Goal: Task Accomplishment & Management: Manage account settings

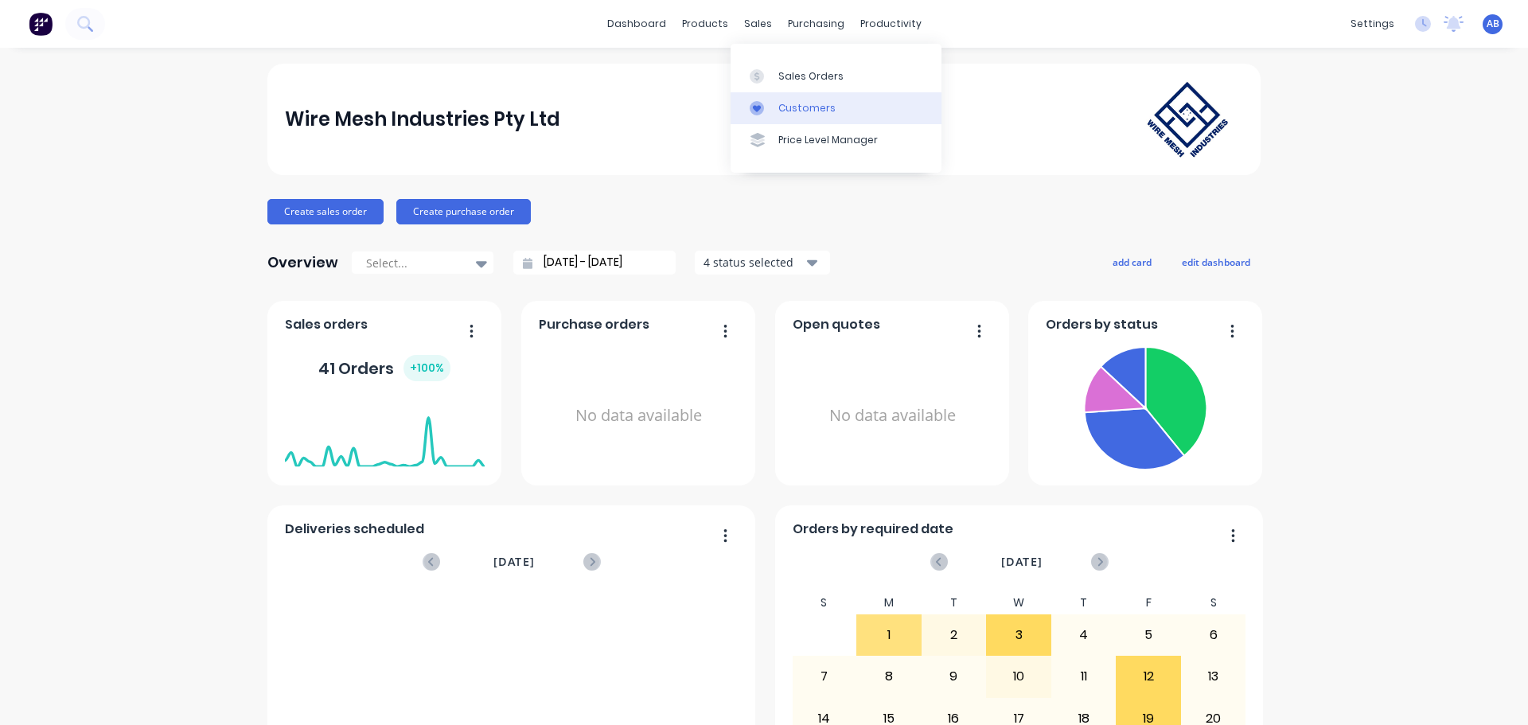
click at [794, 103] on div "Customers" at bounding box center [806, 108] width 57 height 14
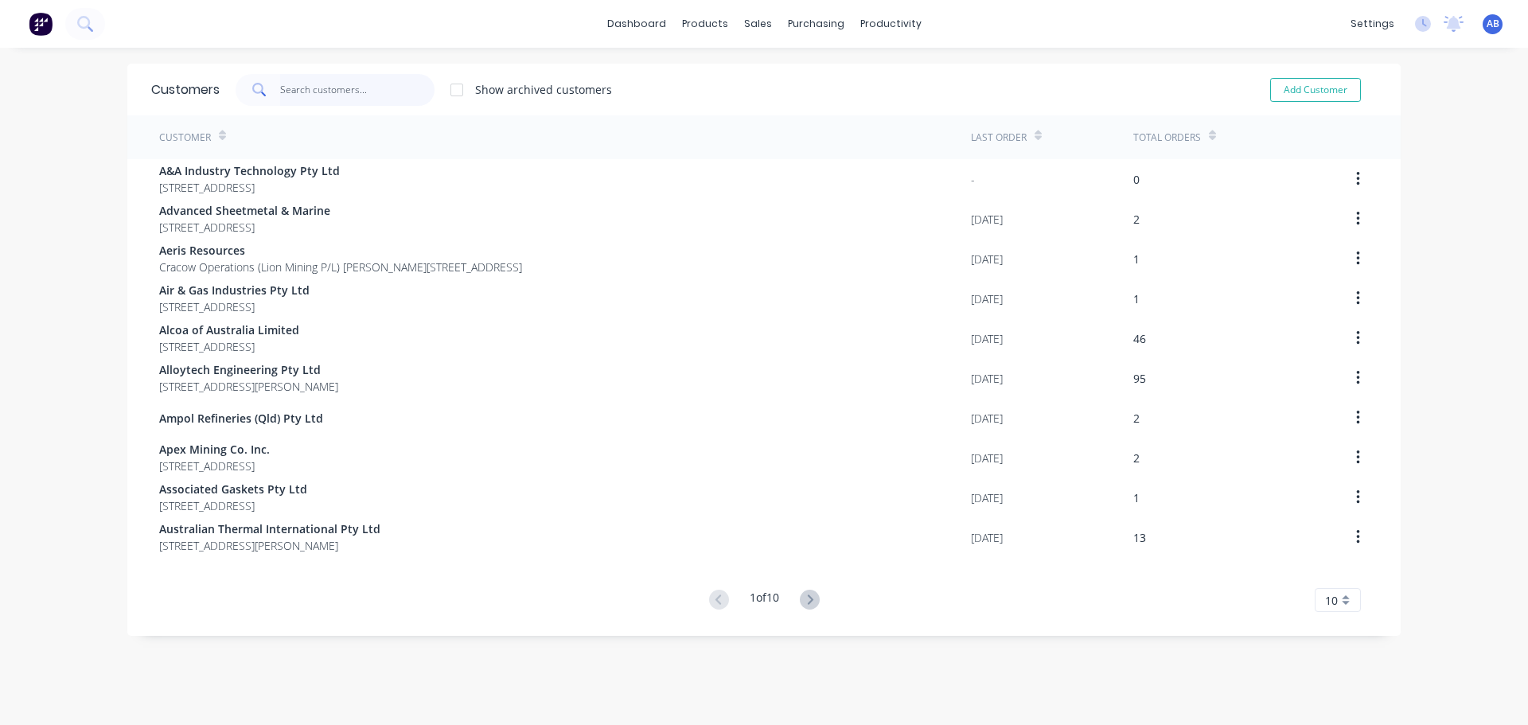
click at [320, 92] on input "text" at bounding box center [357, 90] width 155 height 32
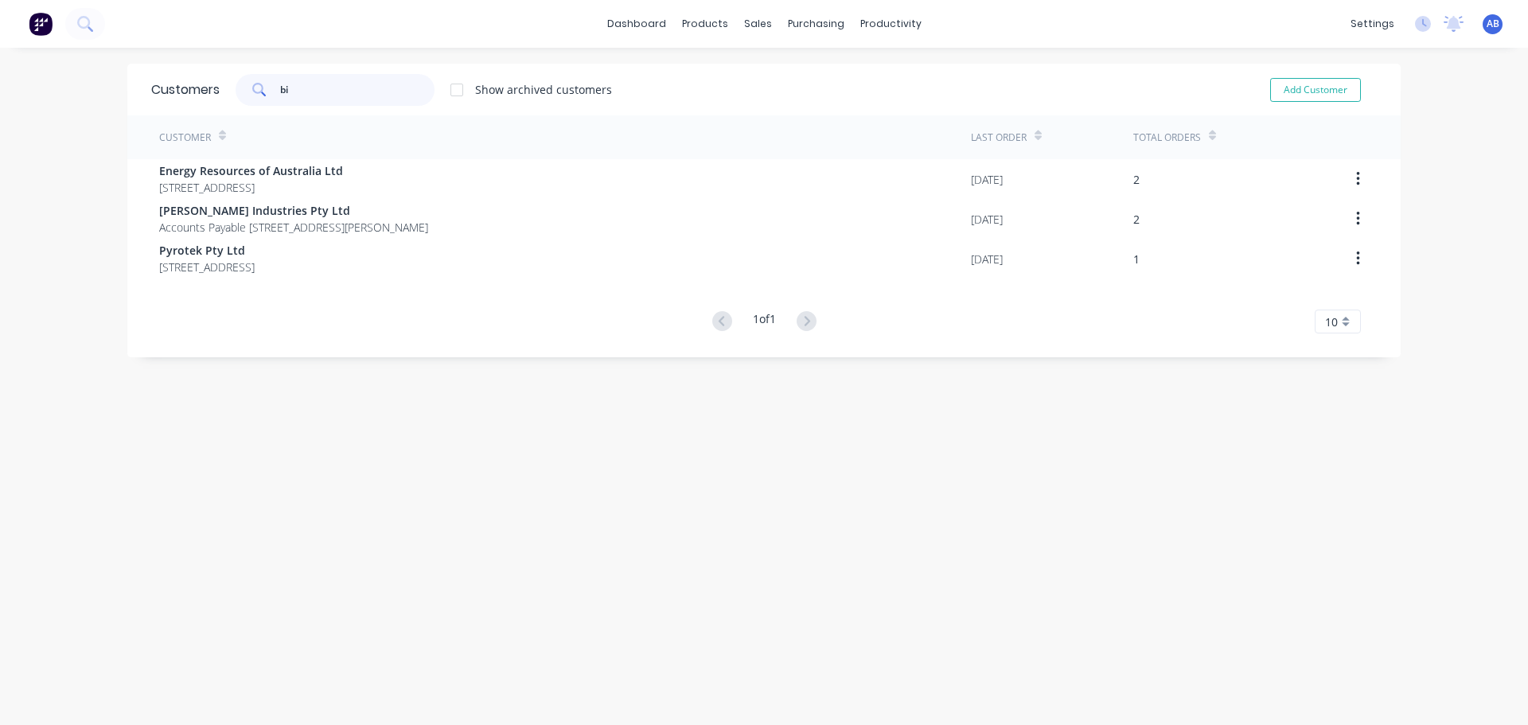
type input "b"
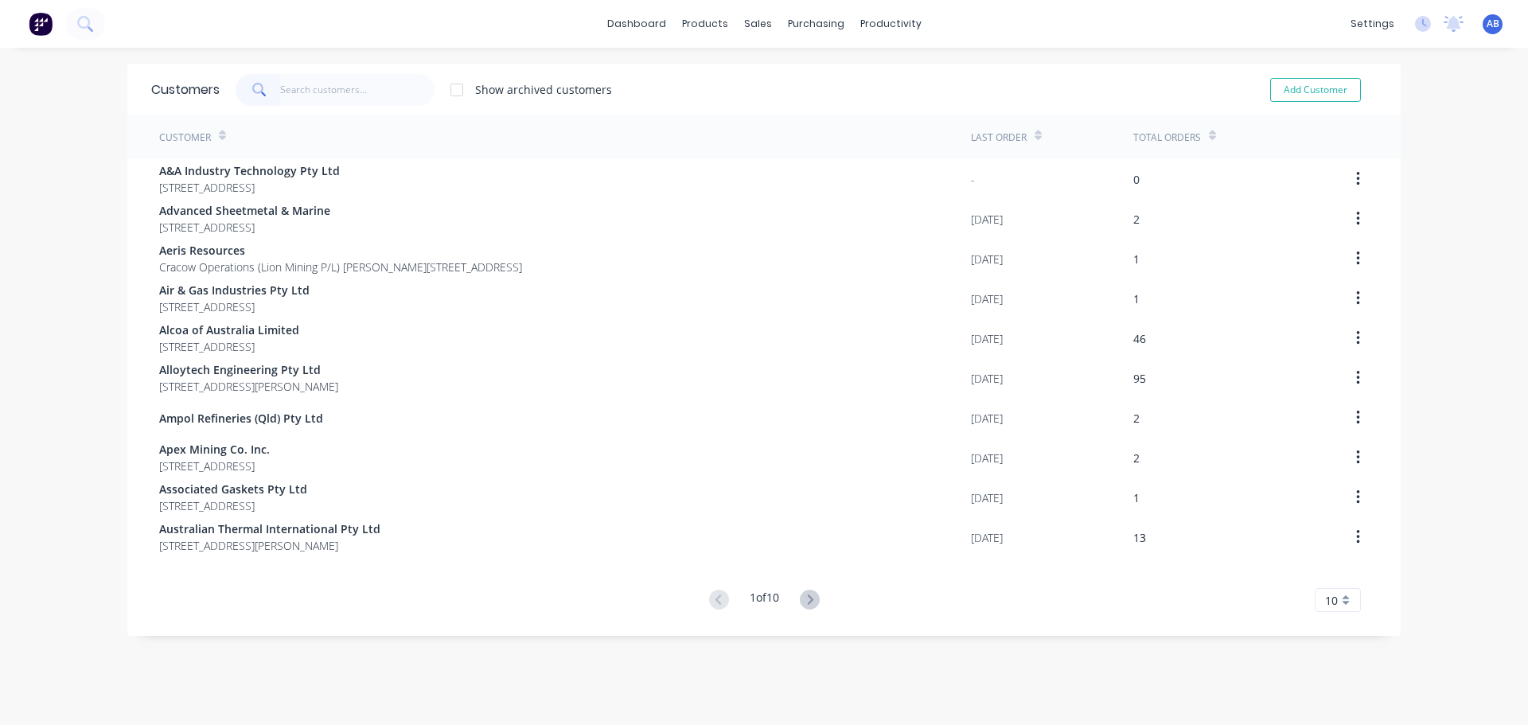
click at [28, 20] on button at bounding box center [40, 24] width 33 height 32
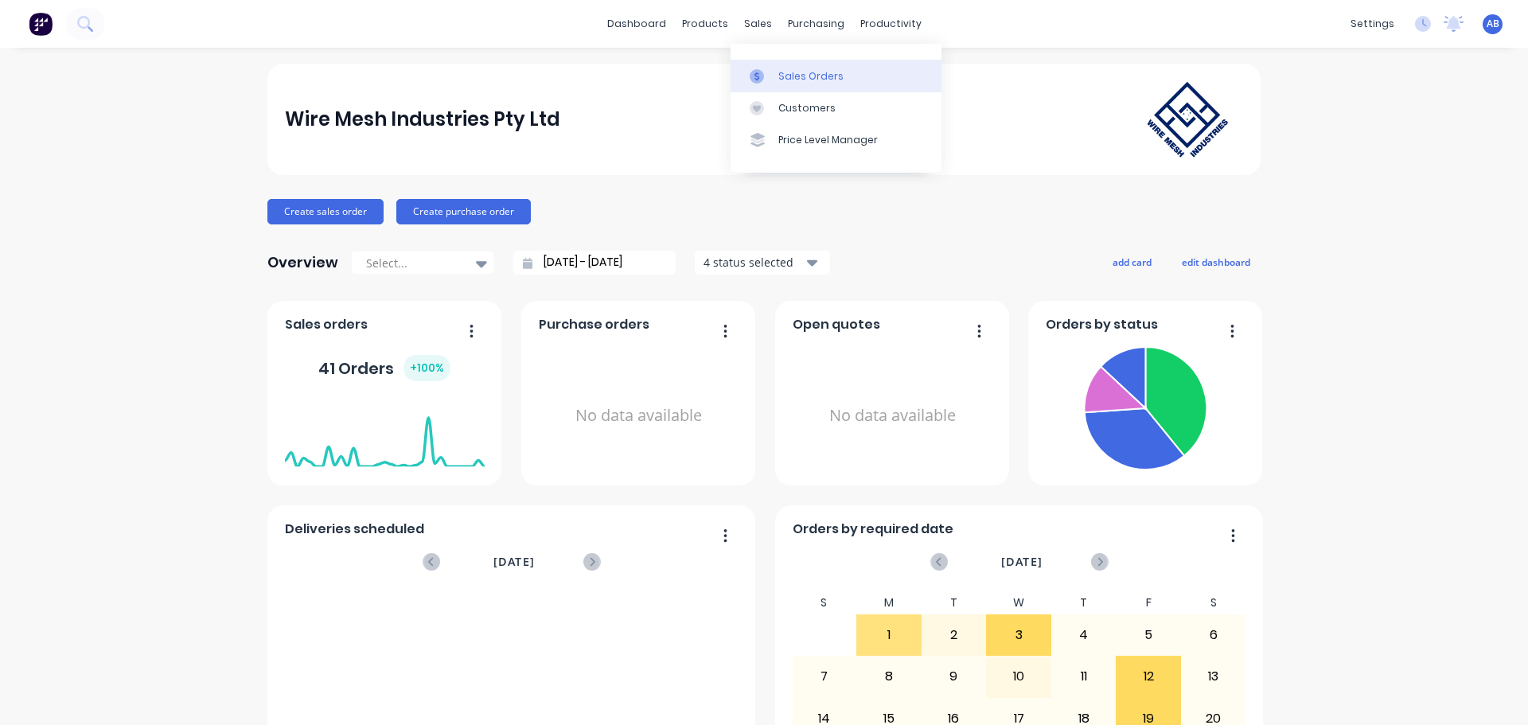
drag, startPoint x: 787, startPoint y: 78, endPoint x: 771, endPoint y: 84, distance: 17.1
click at [787, 78] on div "Sales Orders" at bounding box center [810, 76] width 65 height 14
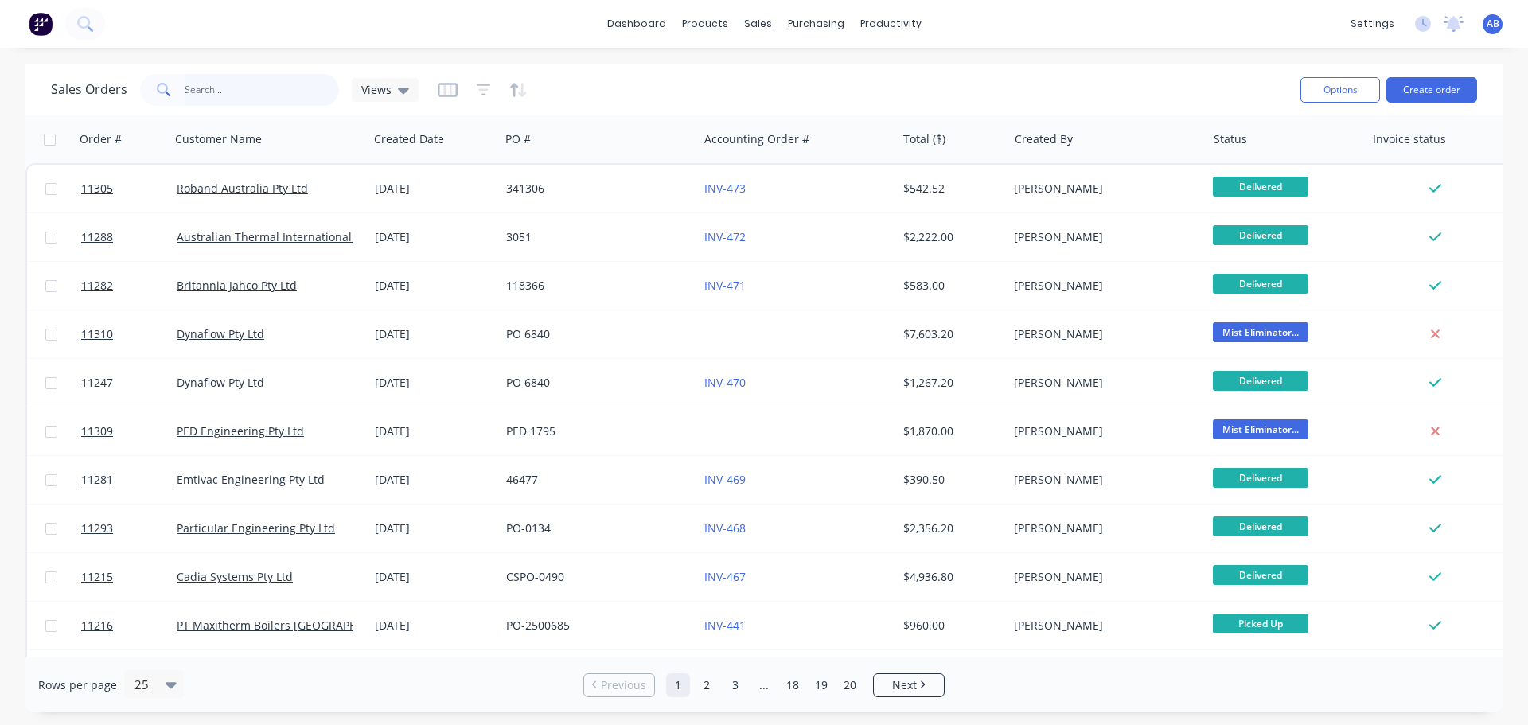
click at [215, 88] on input "text" at bounding box center [262, 90] width 155 height 32
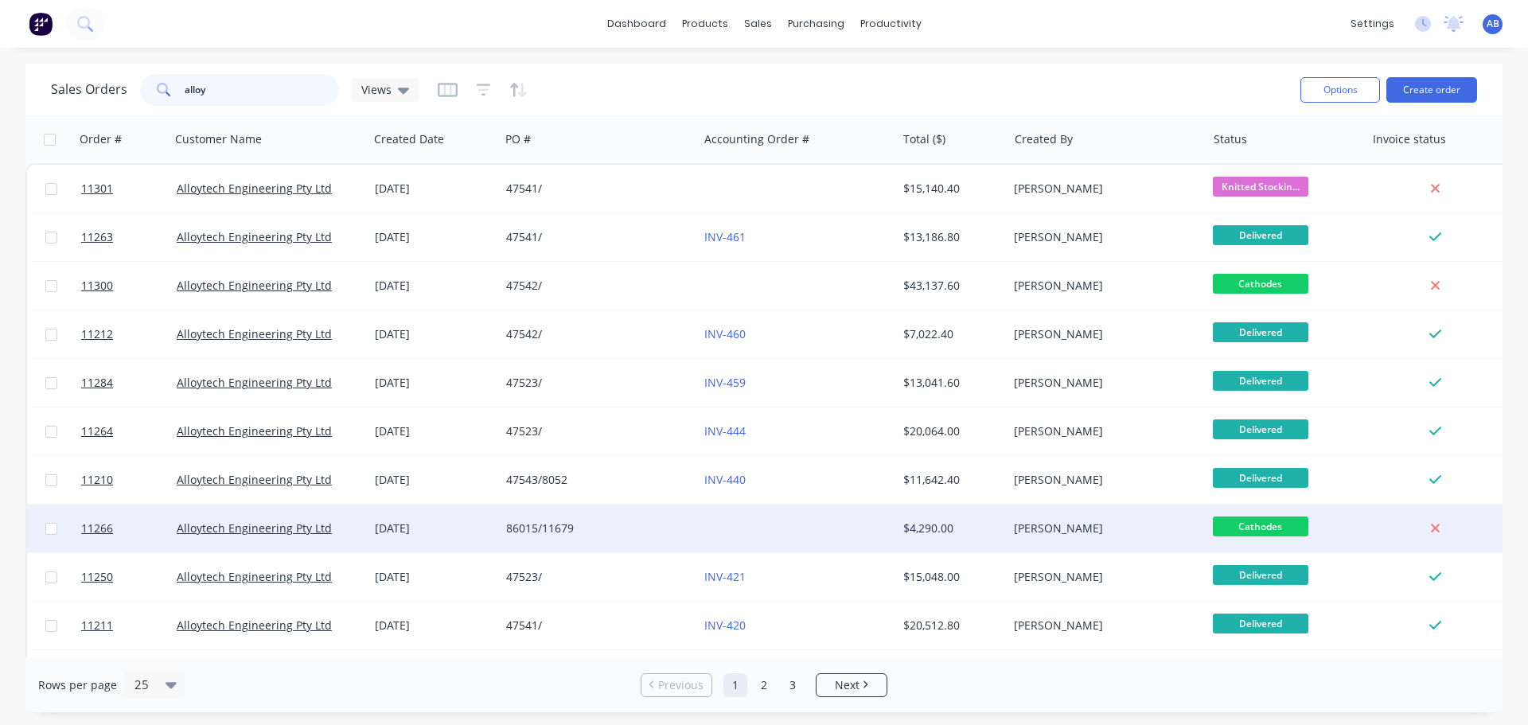
type input "alloy"
click at [714, 517] on div at bounding box center [797, 528] width 198 height 48
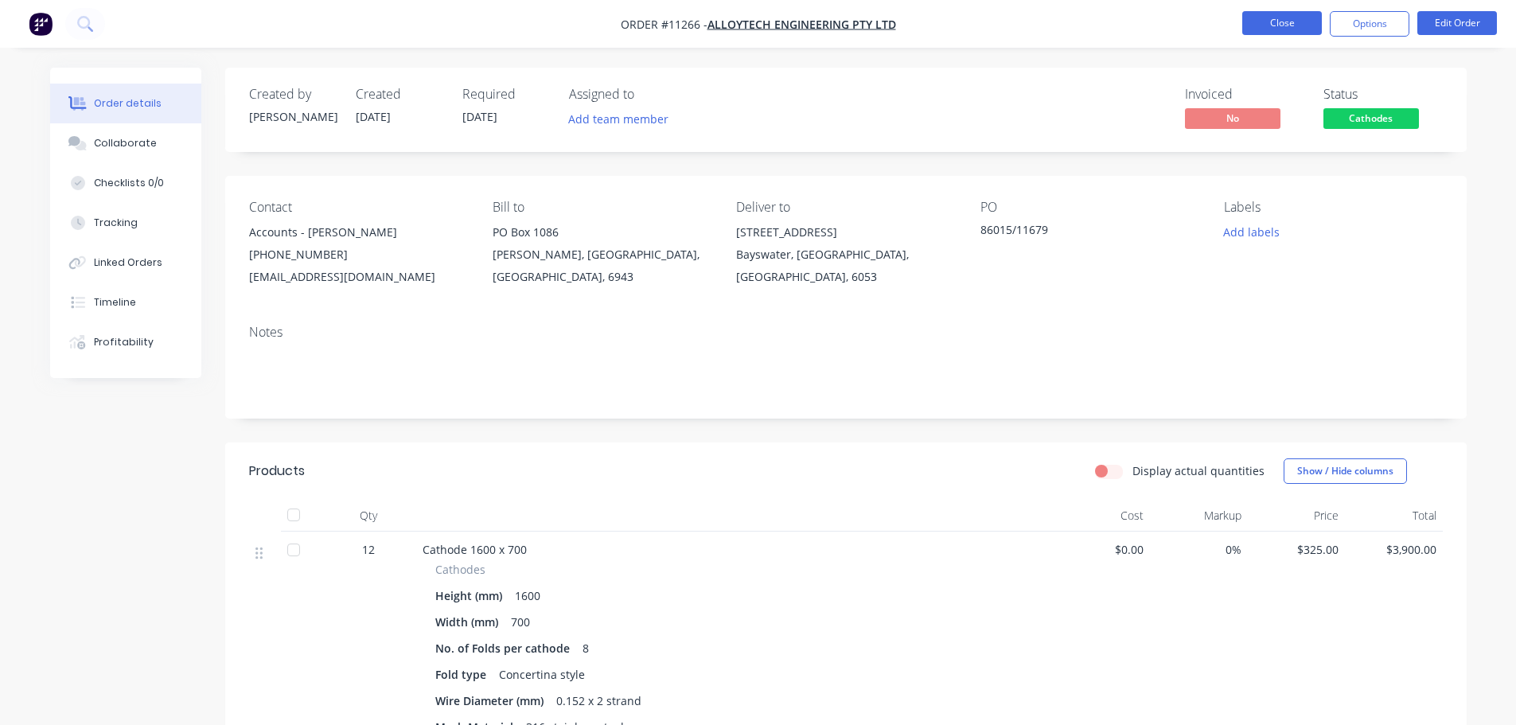
click at [1261, 25] on button "Close" at bounding box center [1282, 23] width 80 height 24
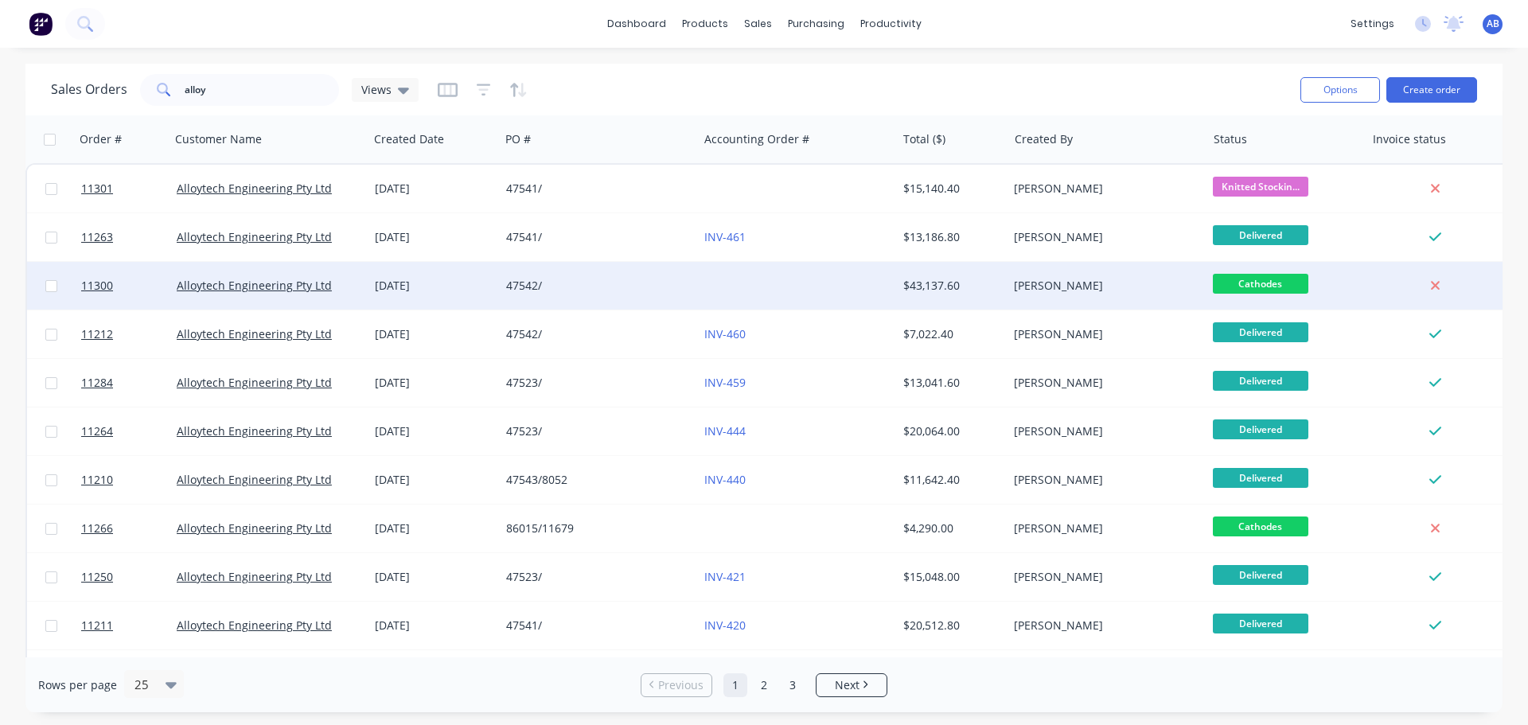
click at [643, 271] on div "47542/" at bounding box center [599, 286] width 198 height 48
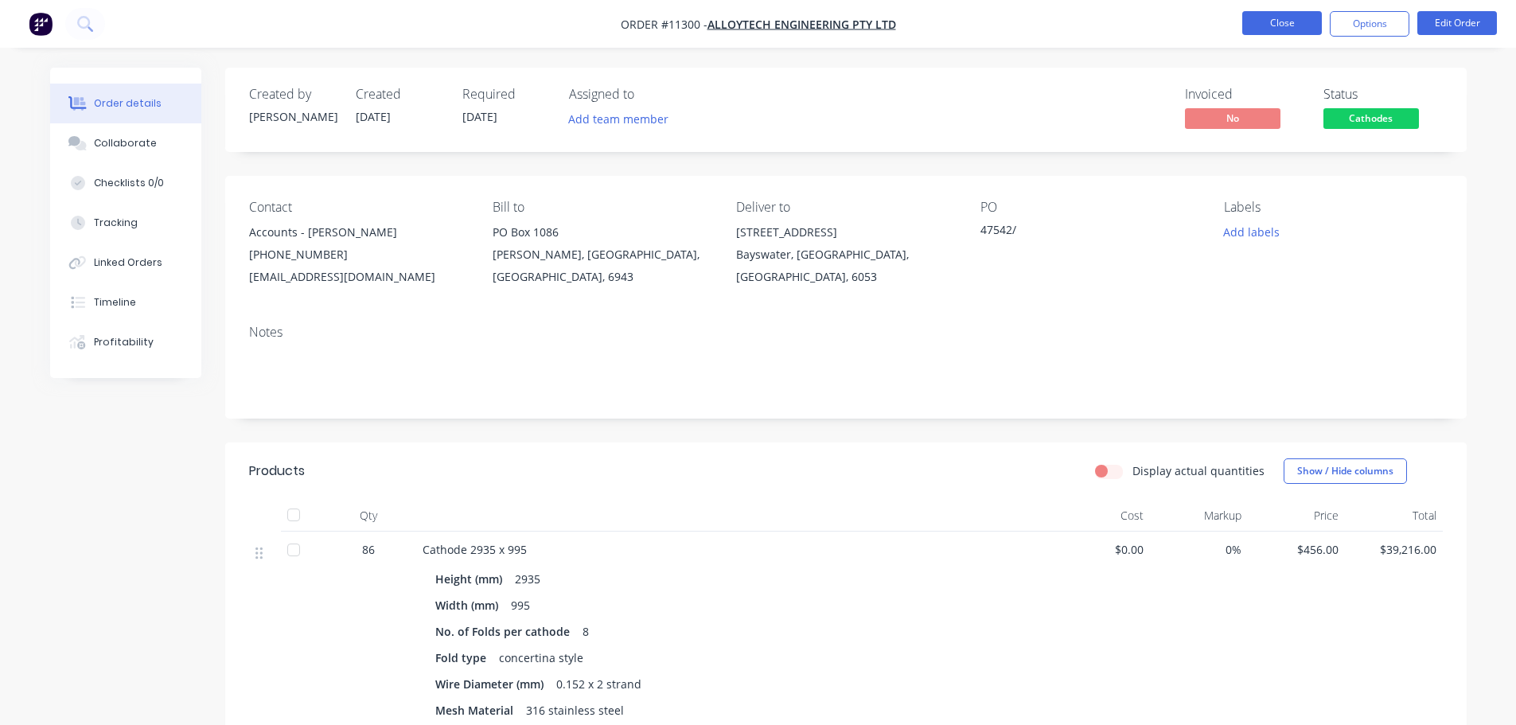
click at [1278, 17] on button "Close" at bounding box center [1282, 23] width 80 height 24
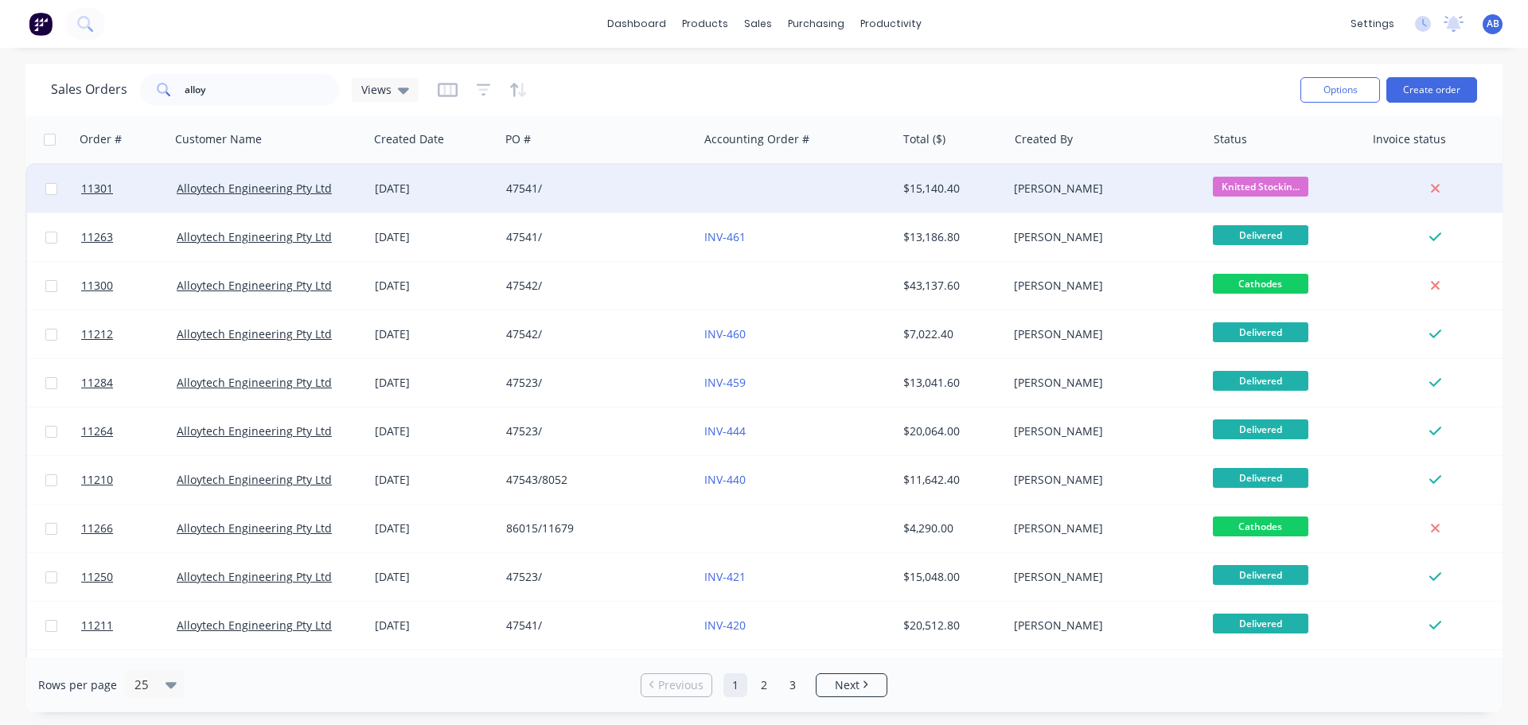
click at [621, 185] on div "47541/" at bounding box center [594, 189] width 177 height 16
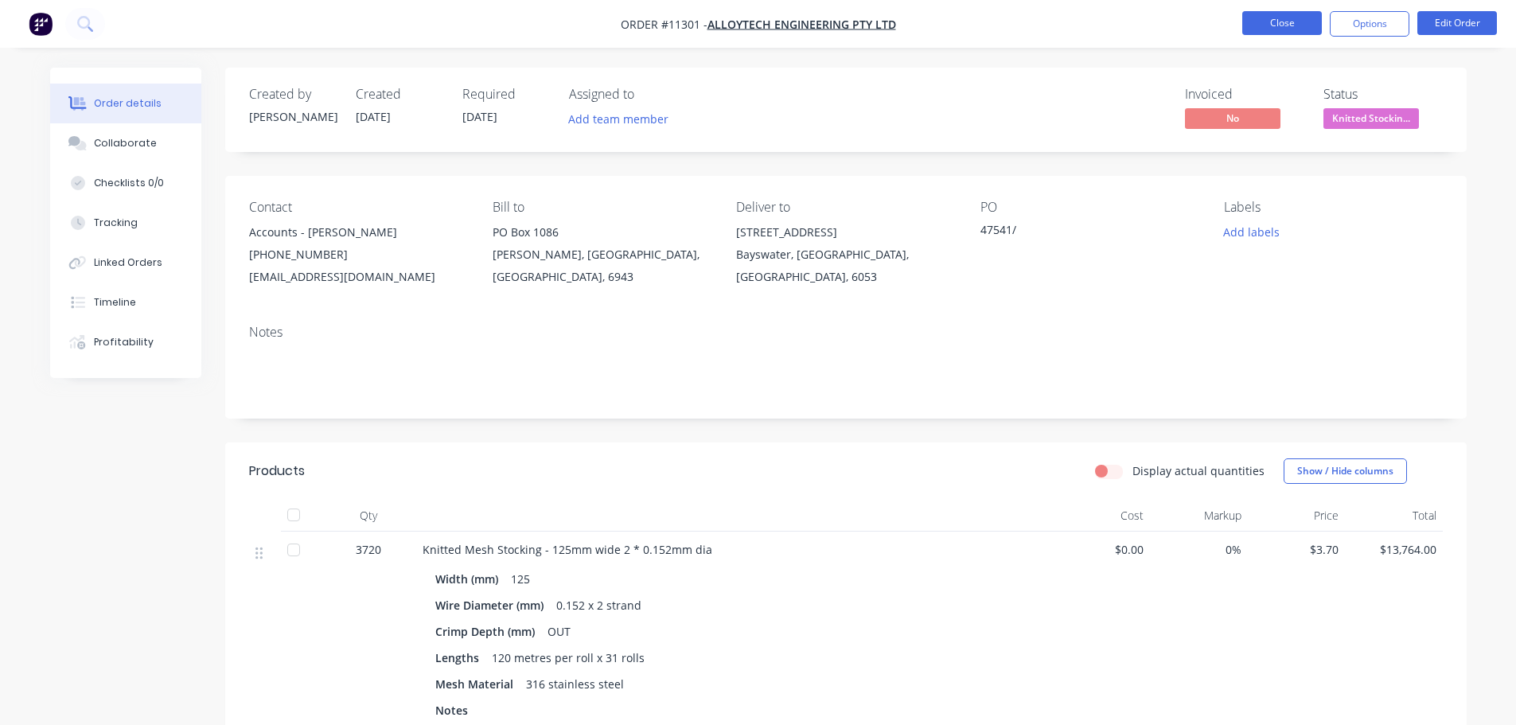
click at [1290, 32] on button "Close" at bounding box center [1282, 23] width 80 height 24
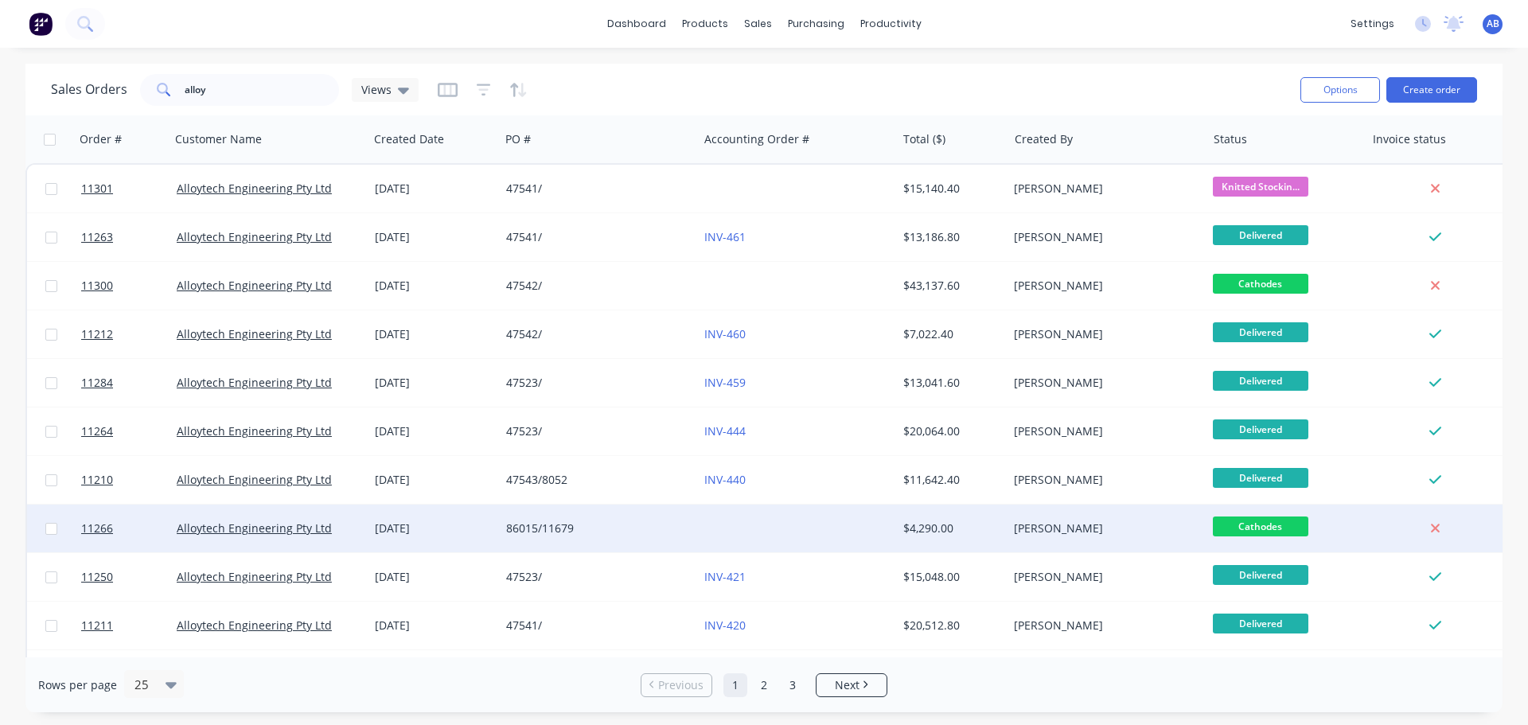
click at [781, 524] on div at bounding box center [797, 528] width 198 height 48
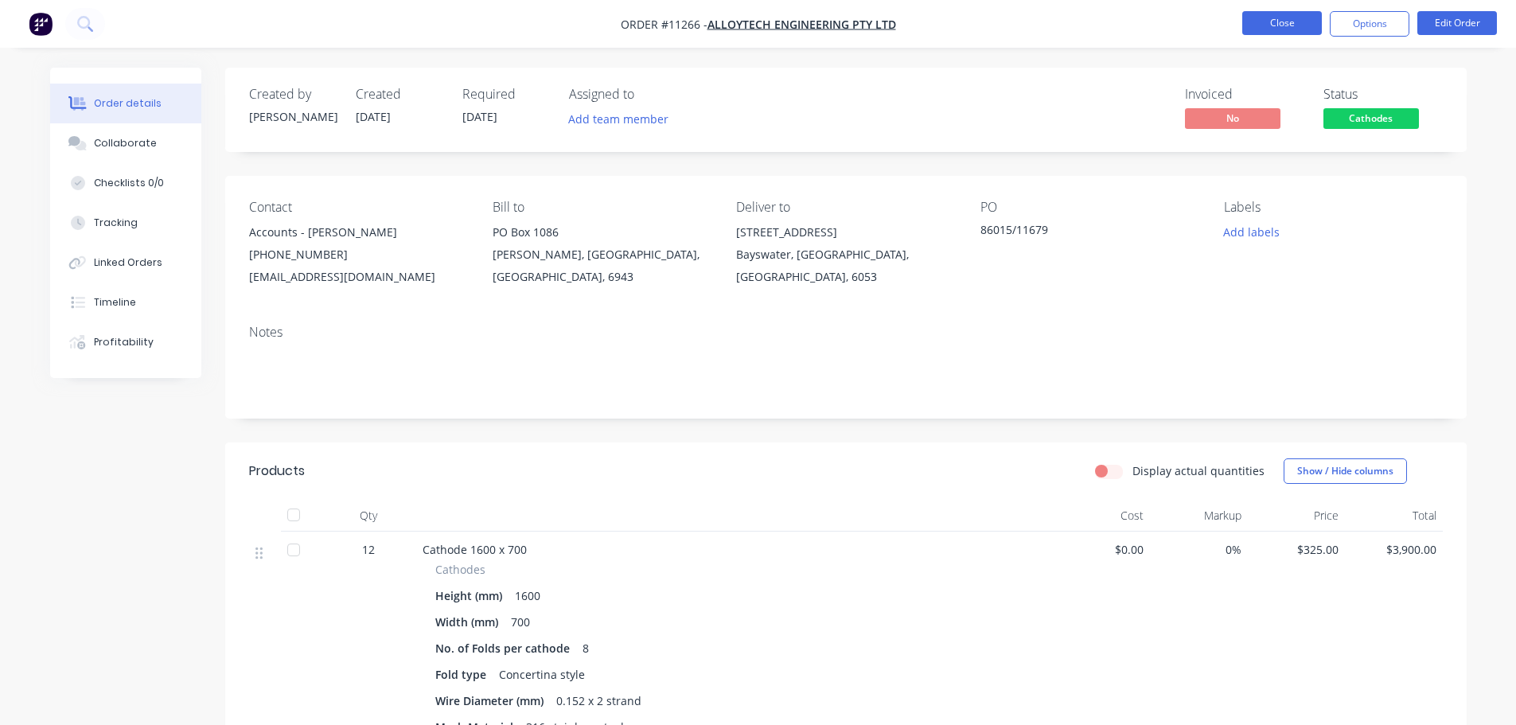
click at [1282, 22] on button "Close" at bounding box center [1282, 23] width 80 height 24
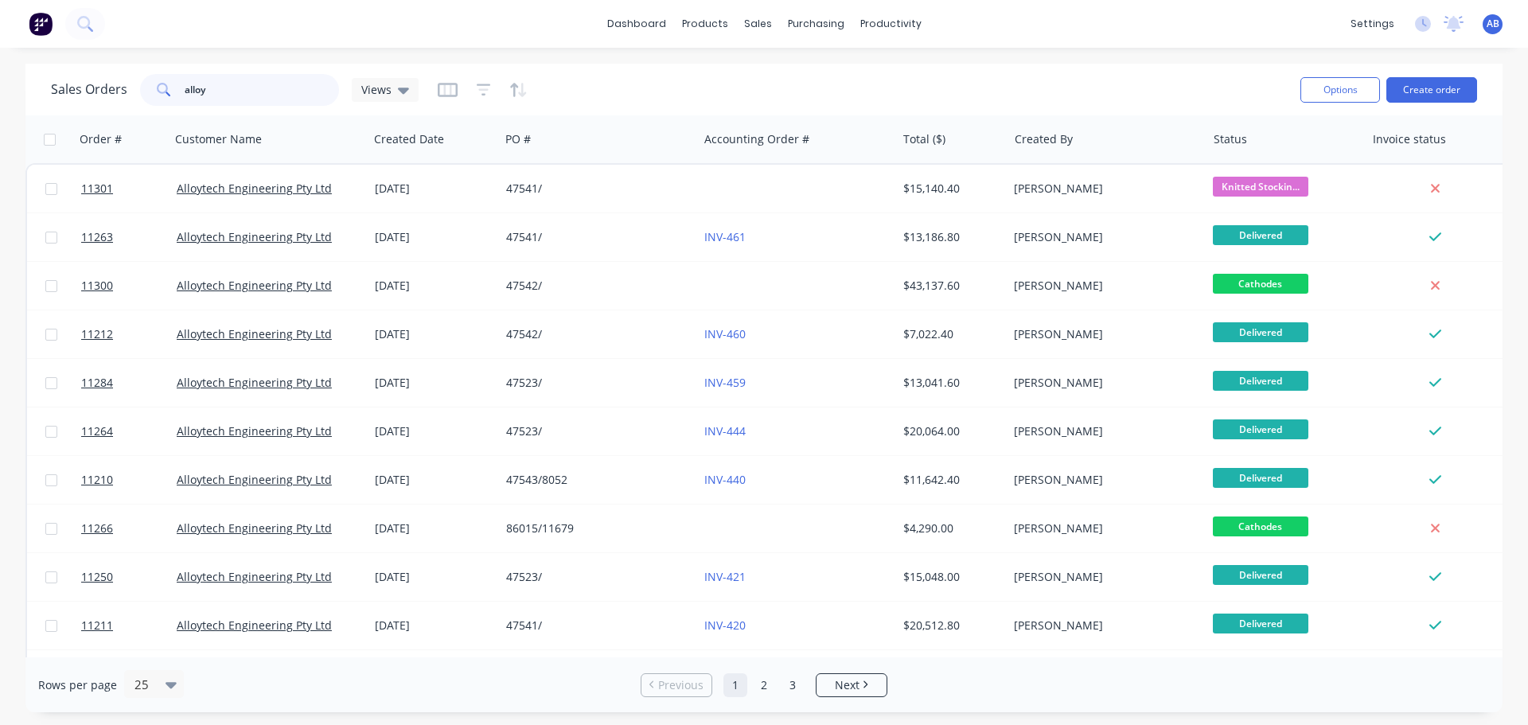
click at [232, 83] on input "alloy" at bounding box center [262, 90] width 155 height 32
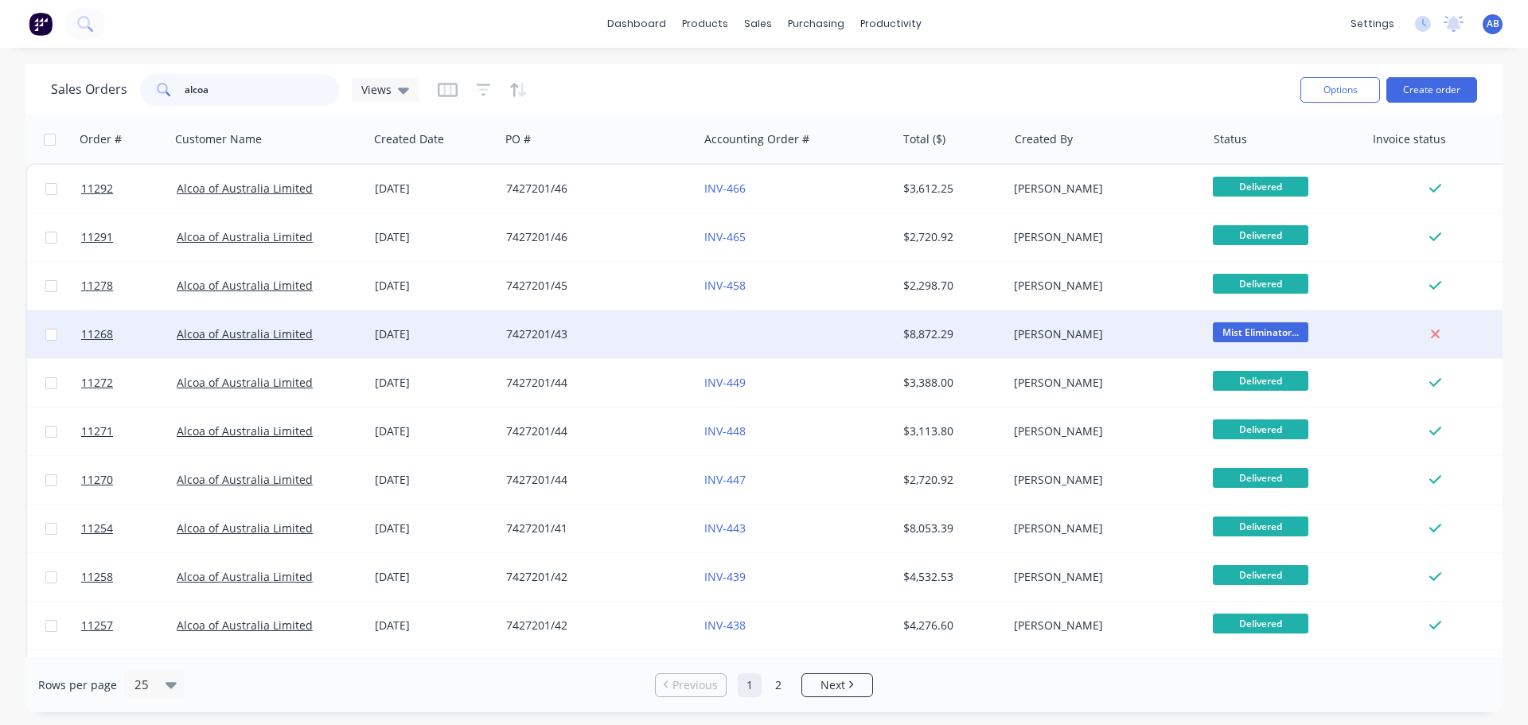
type input "alcoa"
click at [726, 328] on div at bounding box center [797, 334] width 198 height 48
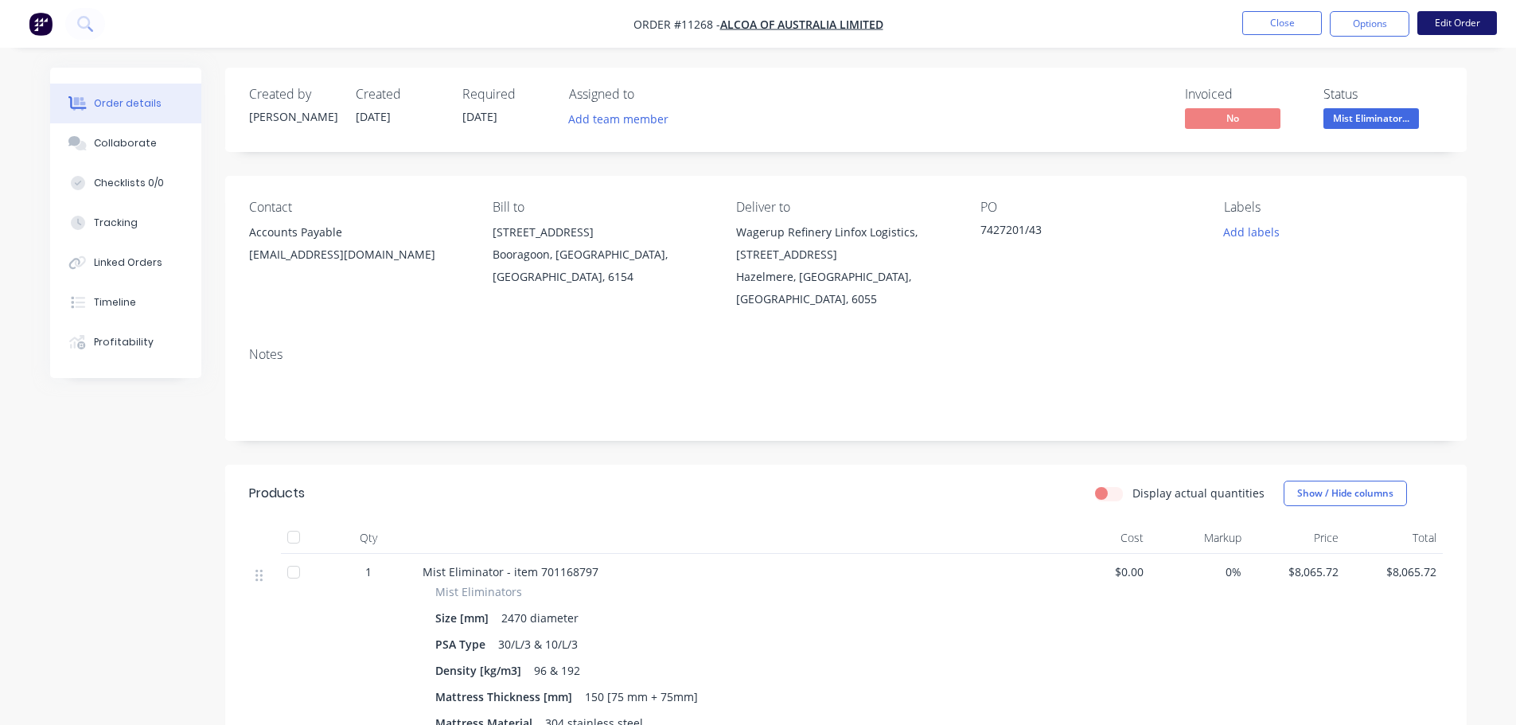
click at [1469, 26] on button "Edit Order" at bounding box center [1457, 23] width 80 height 24
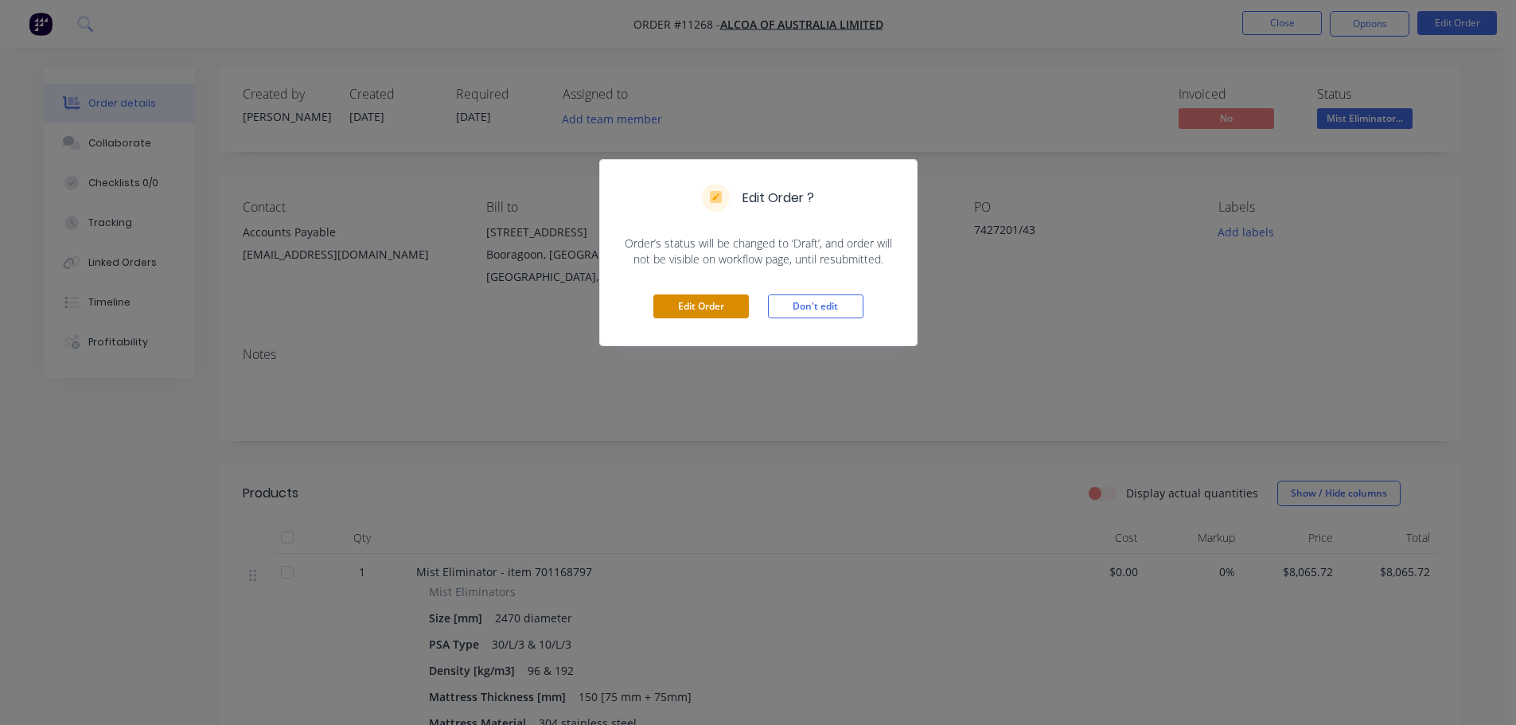
click at [699, 305] on button "Edit Order" at bounding box center [700, 306] width 95 height 24
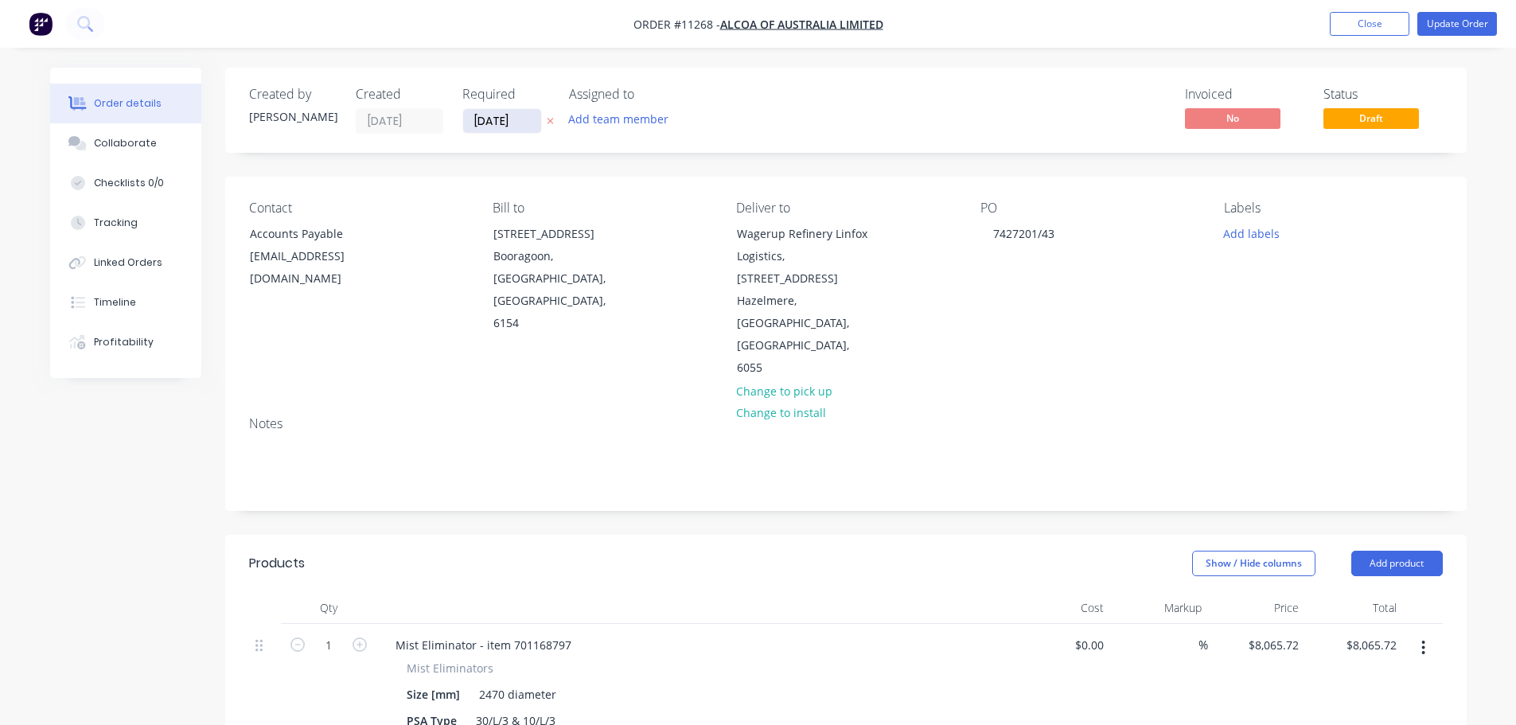
click at [532, 121] on input "[DATE]" at bounding box center [502, 121] width 78 height 24
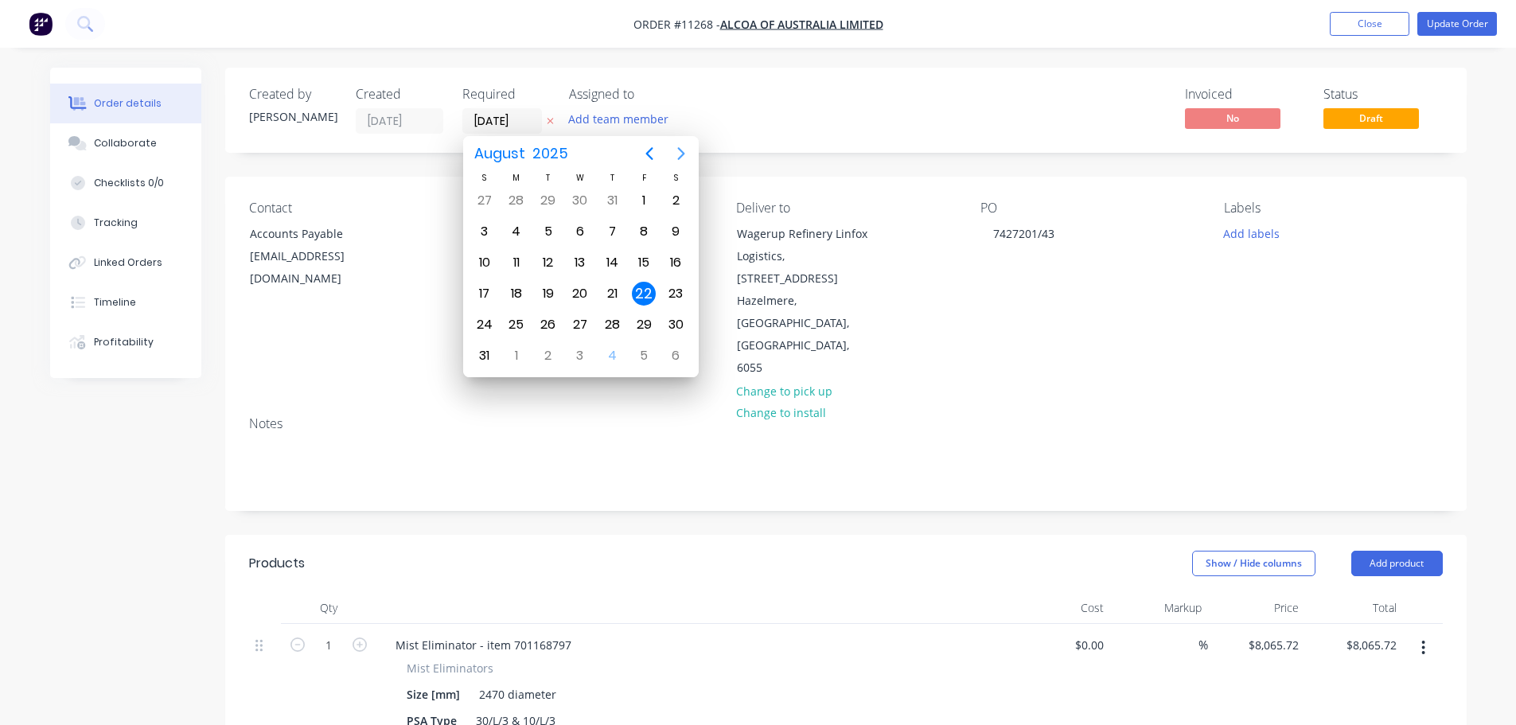
click at [674, 157] on icon "Next page" at bounding box center [680, 153] width 19 height 19
click at [614, 203] on div "4" at bounding box center [612, 201] width 24 height 24
type input "[DATE]"
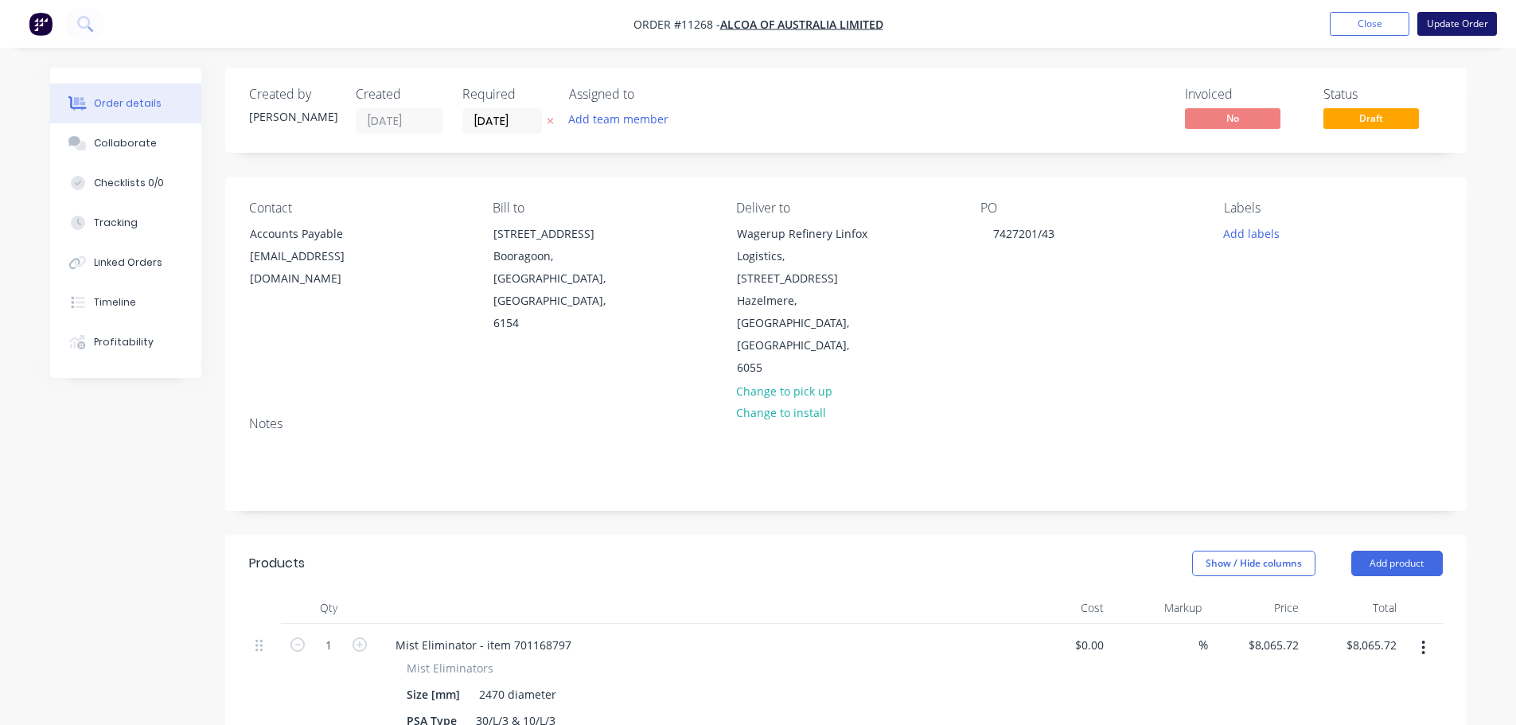
click at [1462, 21] on button "Update Order" at bounding box center [1457, 24] width 80 height 24
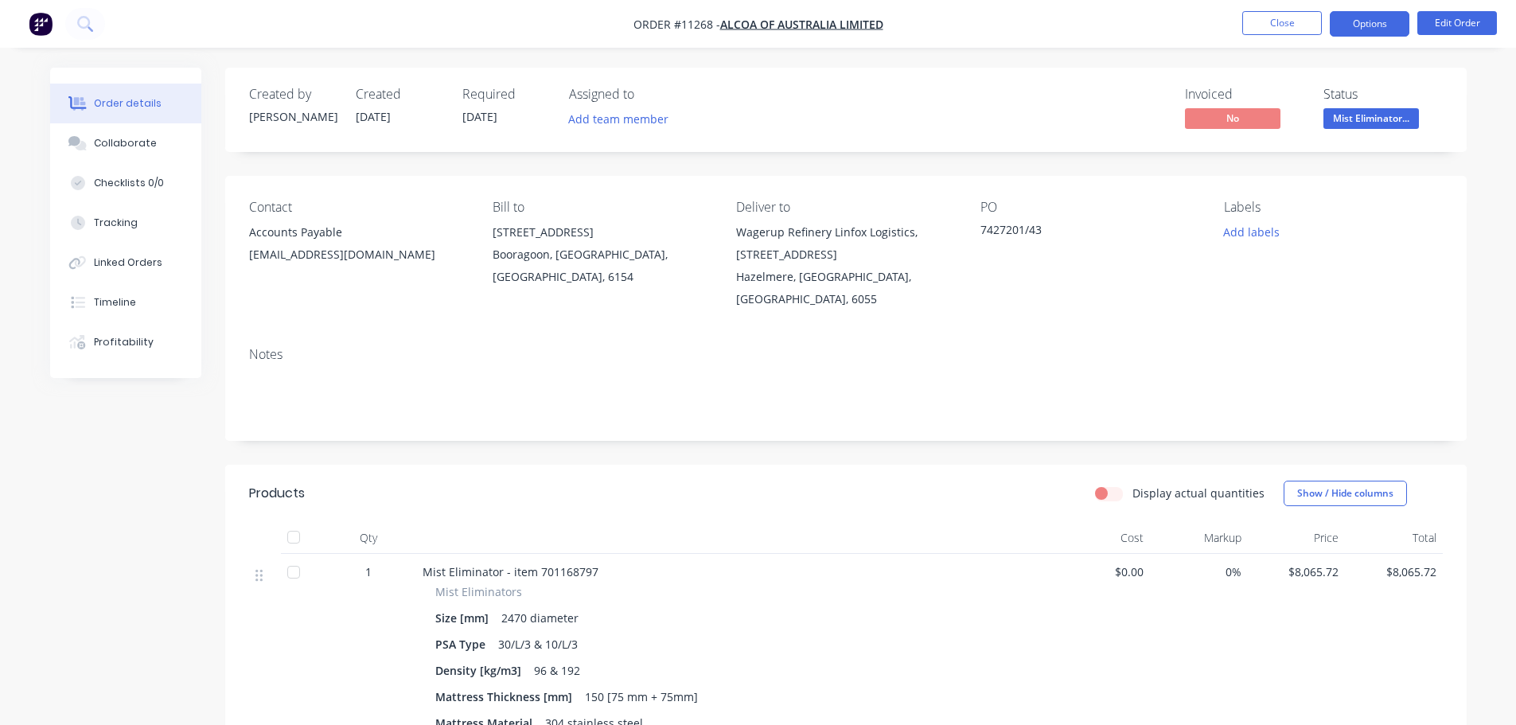
click at [1363, 28] on button "Options" at bounding box center [1369, 23] width 80 height 25
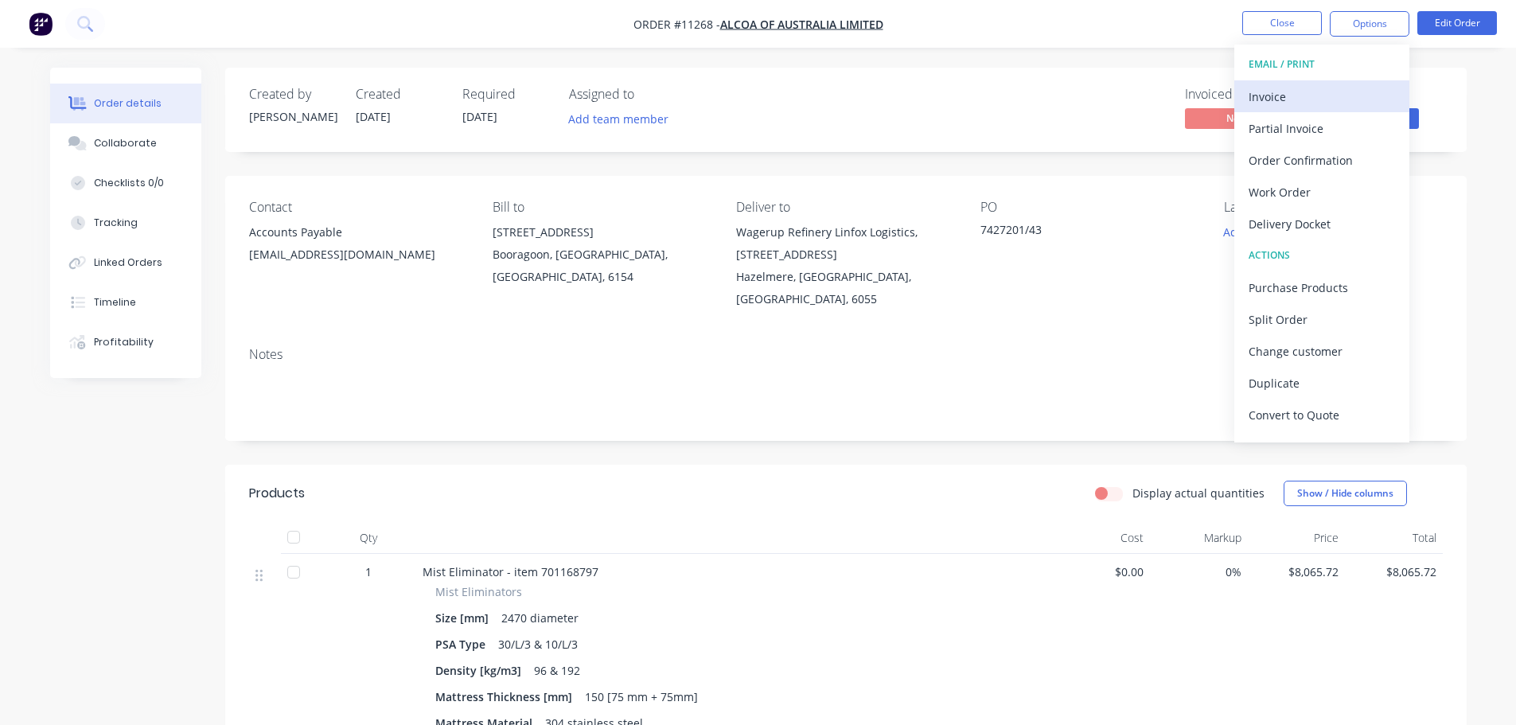
click at [1287, 100] on div "Invoice" at bounding box center [1321, 96] width 146 height 23
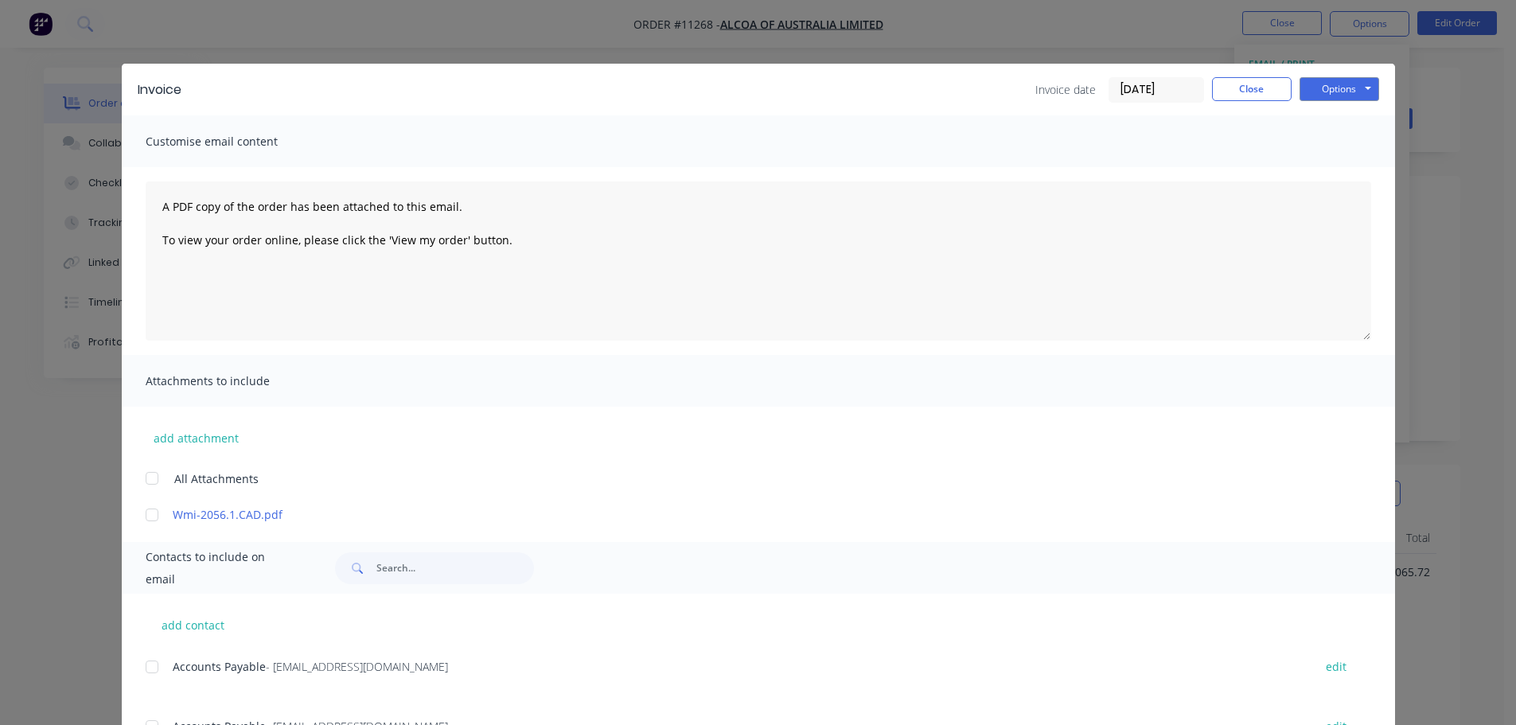
scroll to position [72, 0]
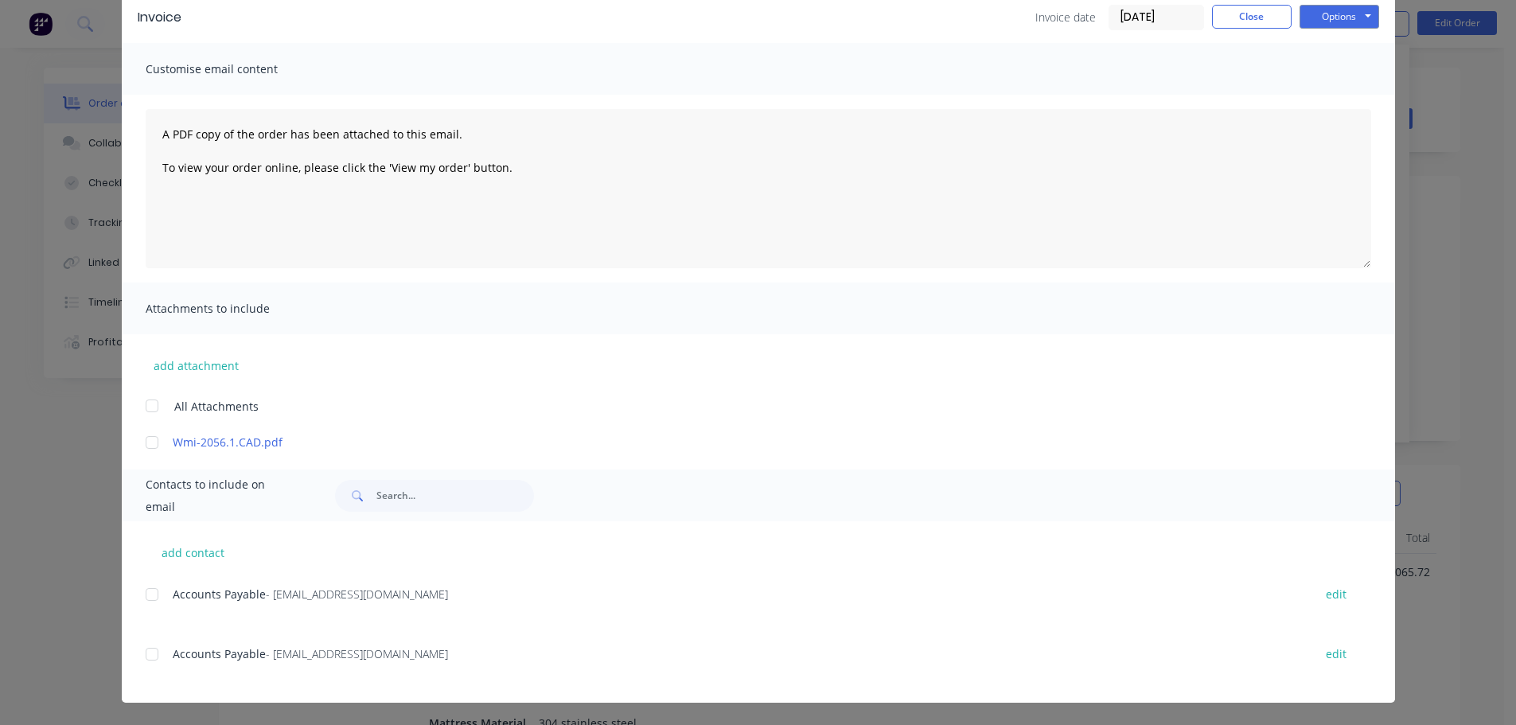
click at [145, 656] on div at bounding box center [152, 654] width 32 height 32
click at [1335, 20] on button "Options" at bounding box center [1339, 17] width 80 height 24
click at [1335, 98] on button "Email" at bounding box center [1350, 97] width 102 height 26
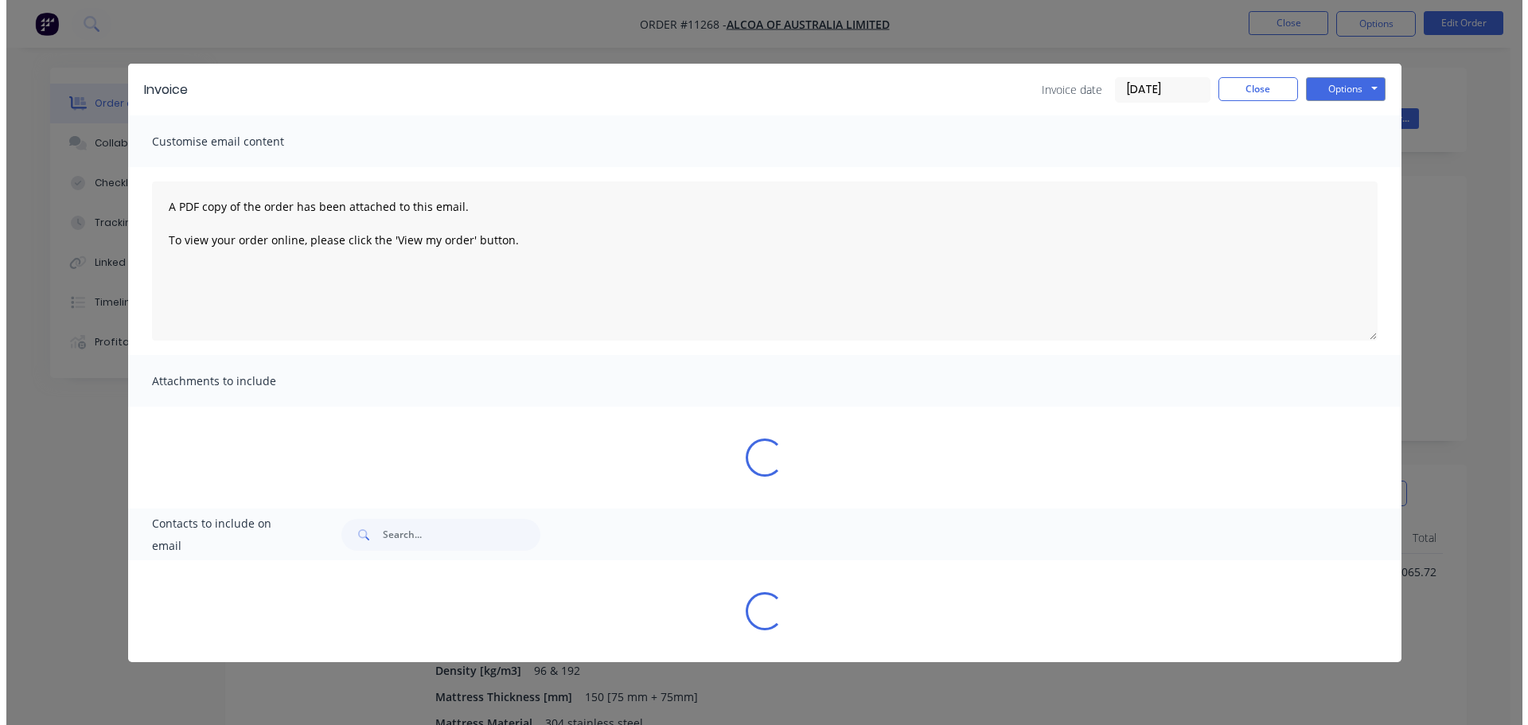
scroll to position [0, 0]
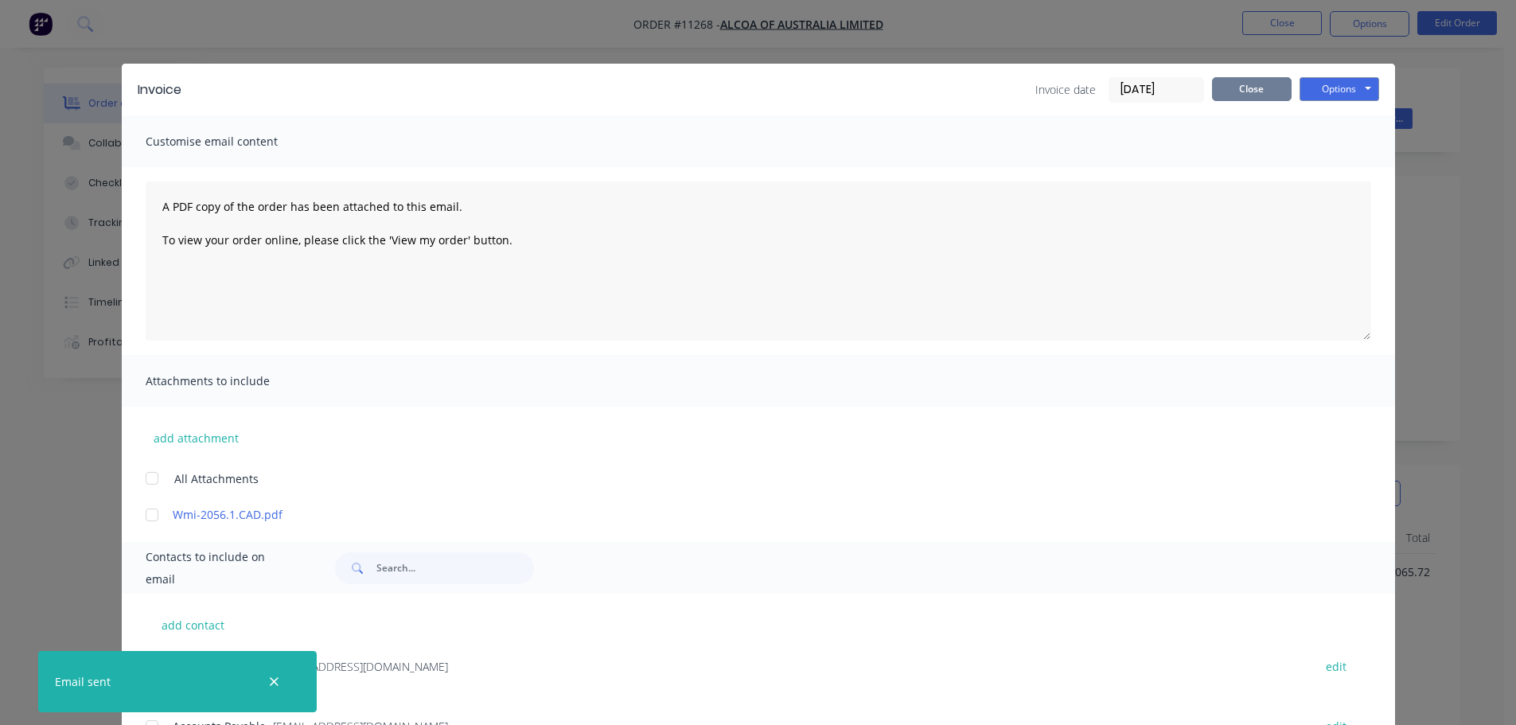
click at [1271, 87] on button "Close" at bounding box center [1252, 89] width 80 height 24
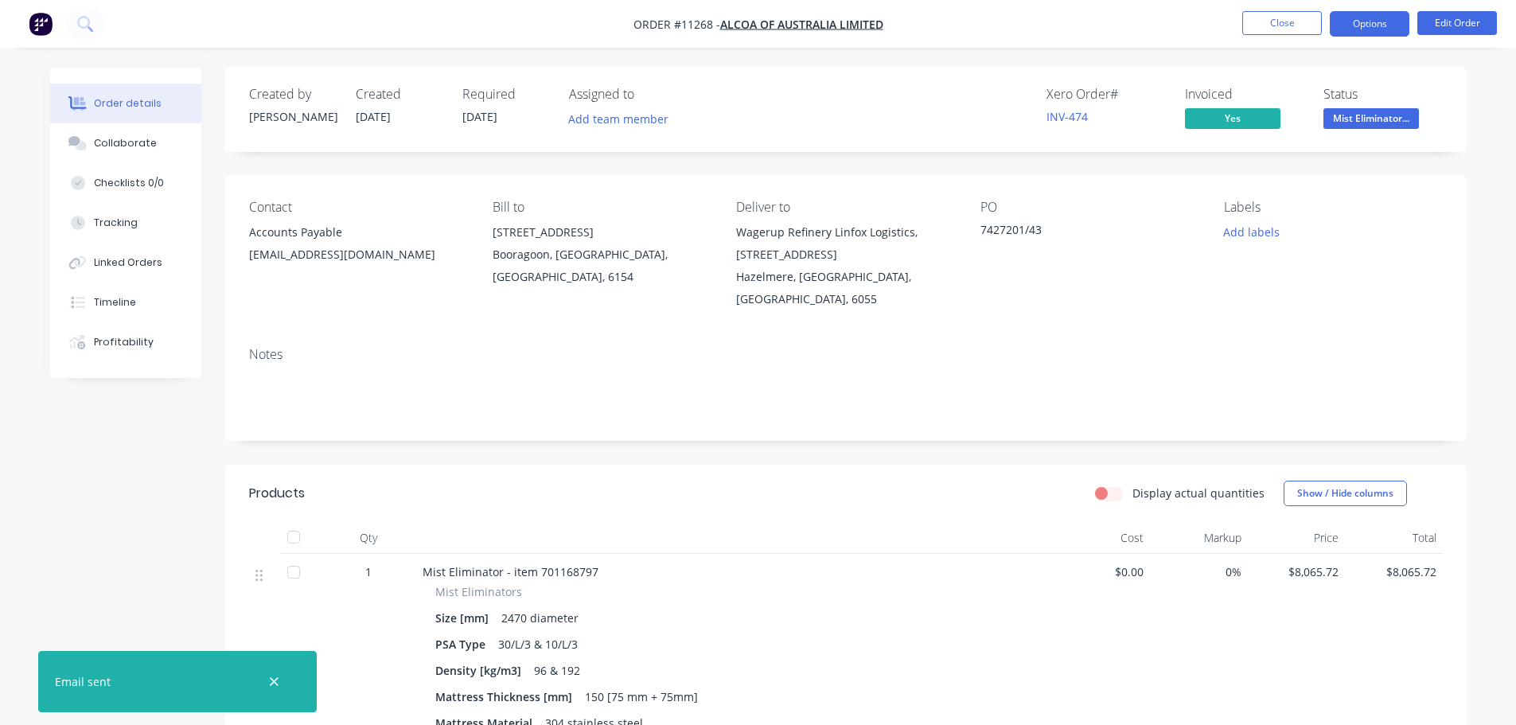
click at [1367, 28] on button "Options" at bounding box center [1369, 23] width 80 height 25
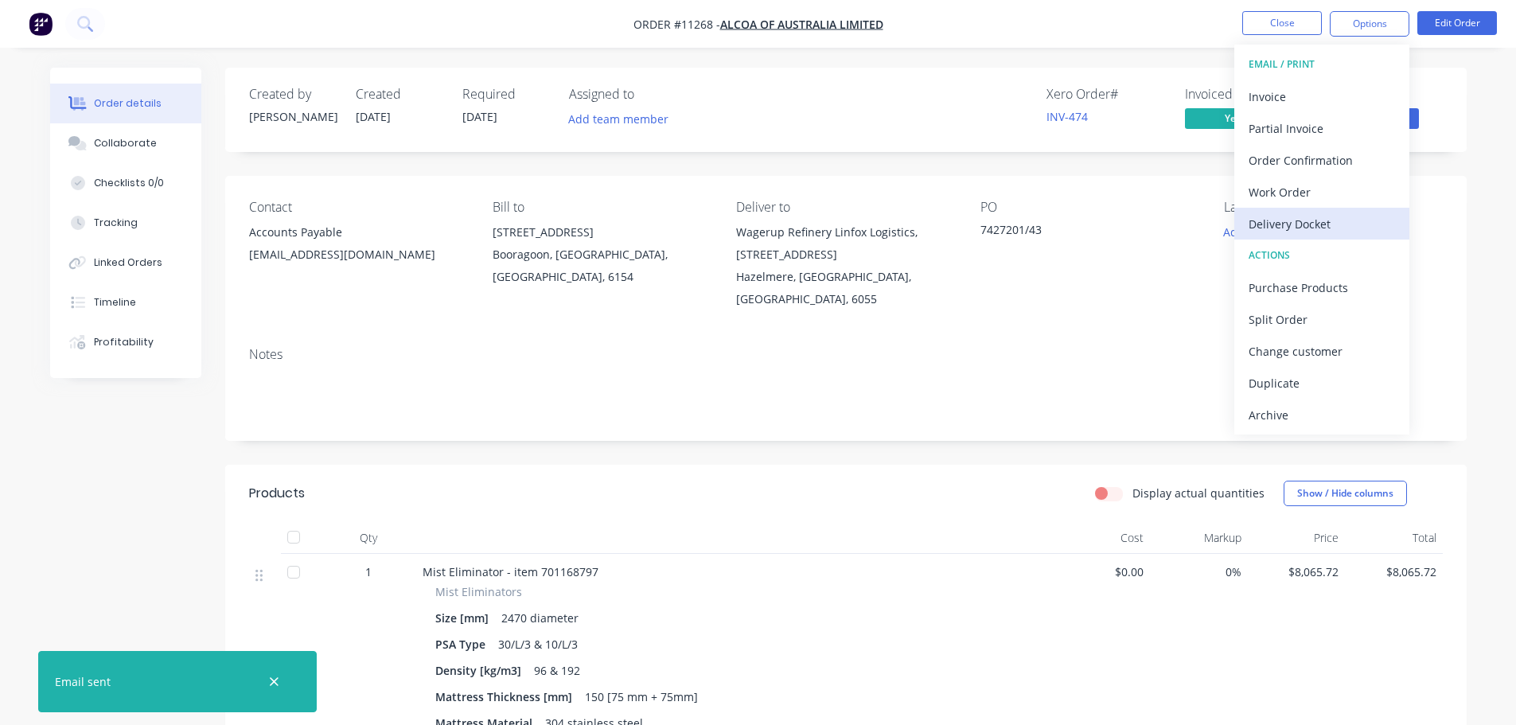
click at [1301, 220] on div "Delivery Docket" at bounding box center [1321, 223] width 146 height 23
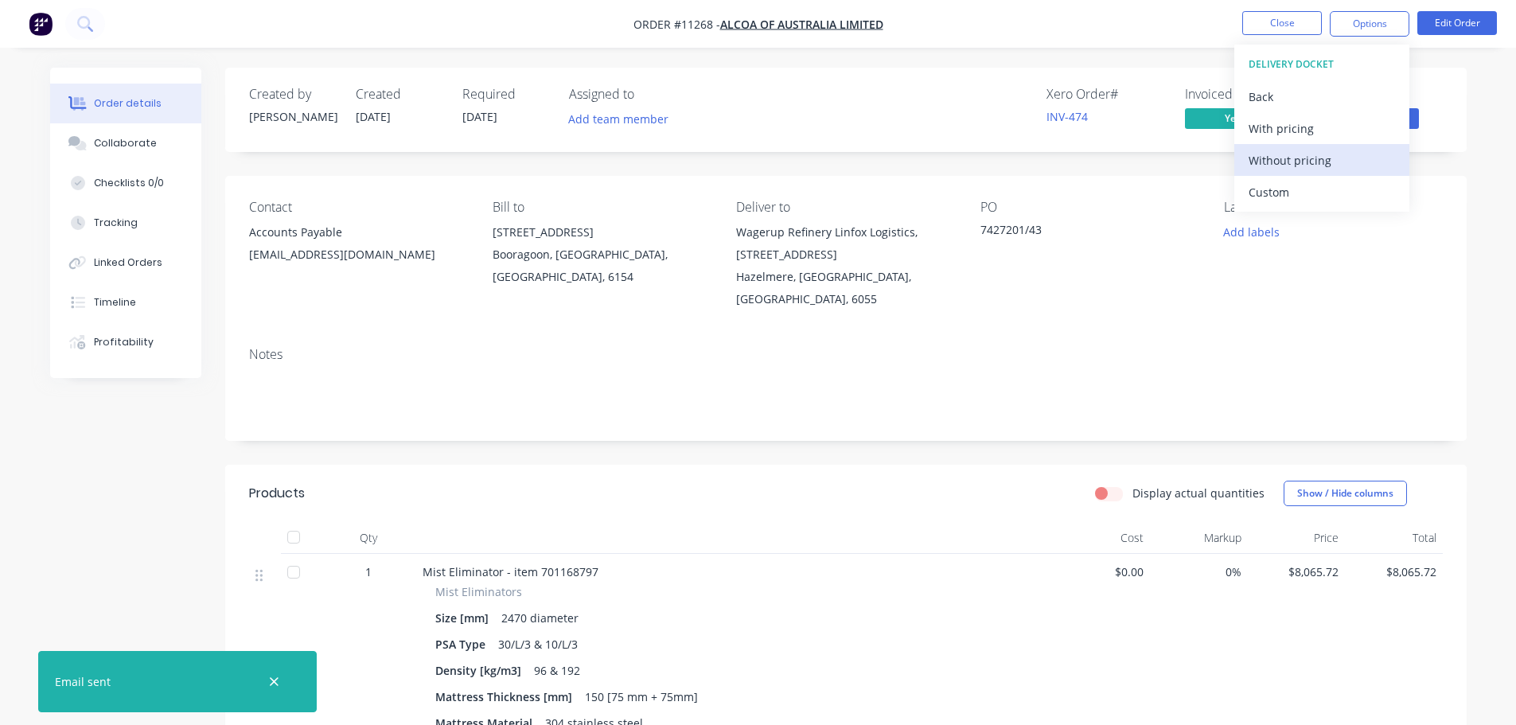
click at [1278, 160] on div "Without pricing" at bounding box center [1321, 160] width 146 height 23
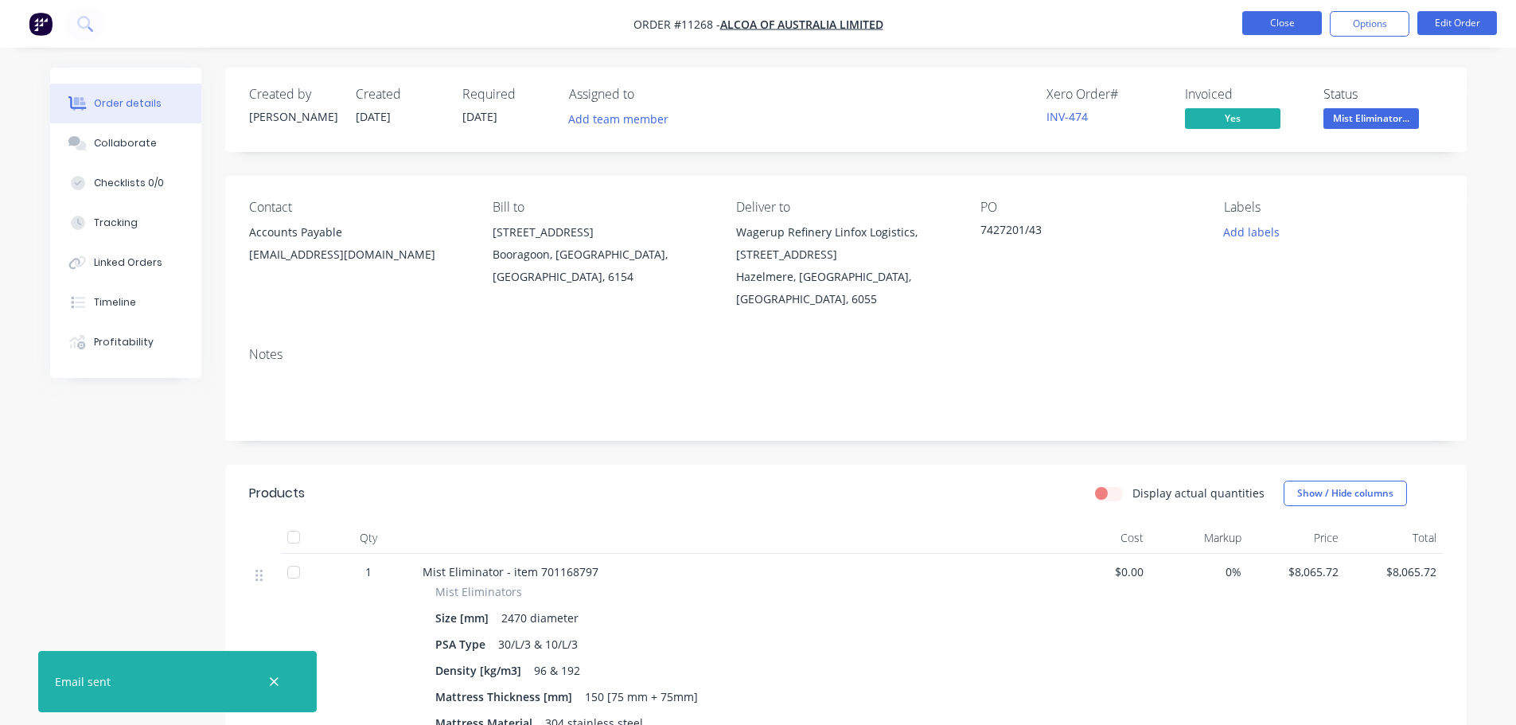
click at [1265, 28] on button "Close" at bounding box center [1282, 23] width 80 height 24
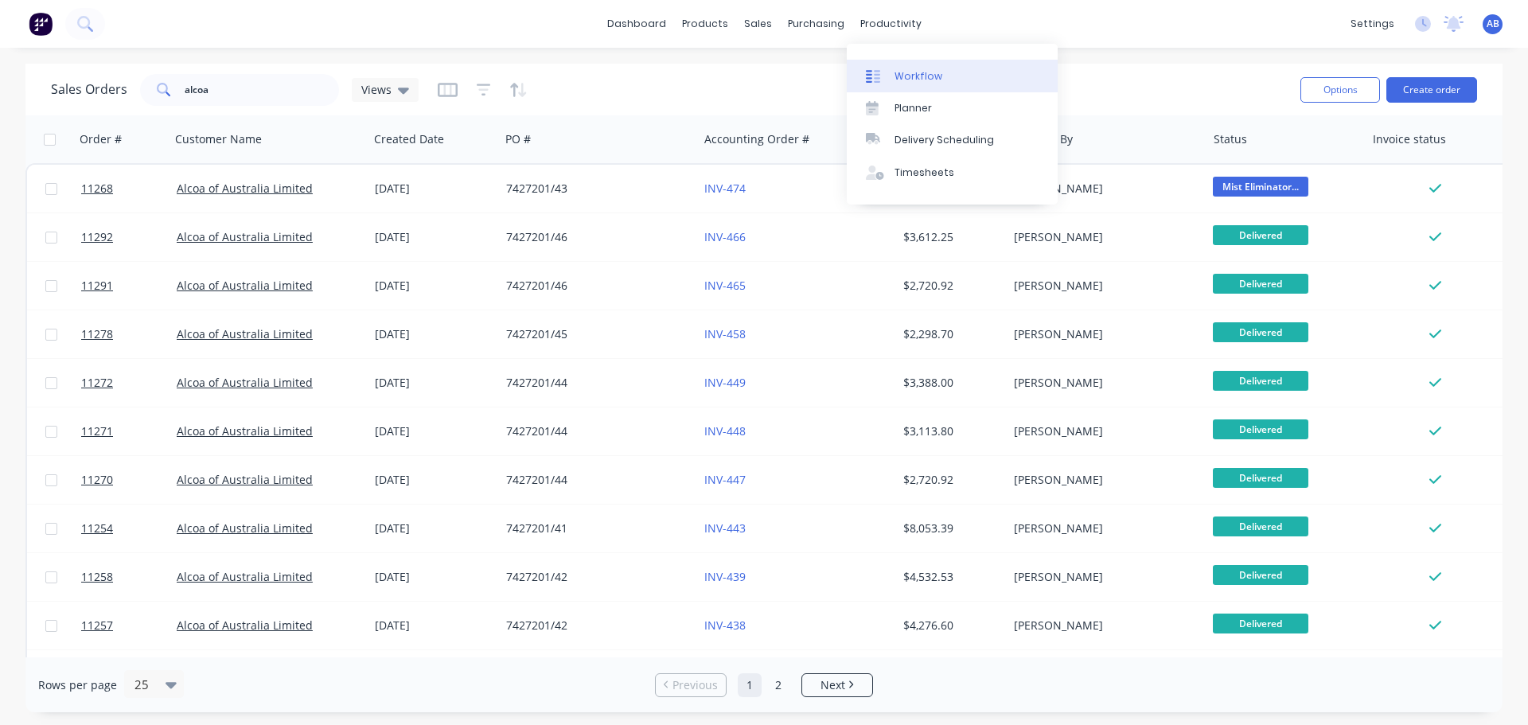
click at [889, 64] on link "Workflow" at bounding box center [952, 76] width 211 height 32
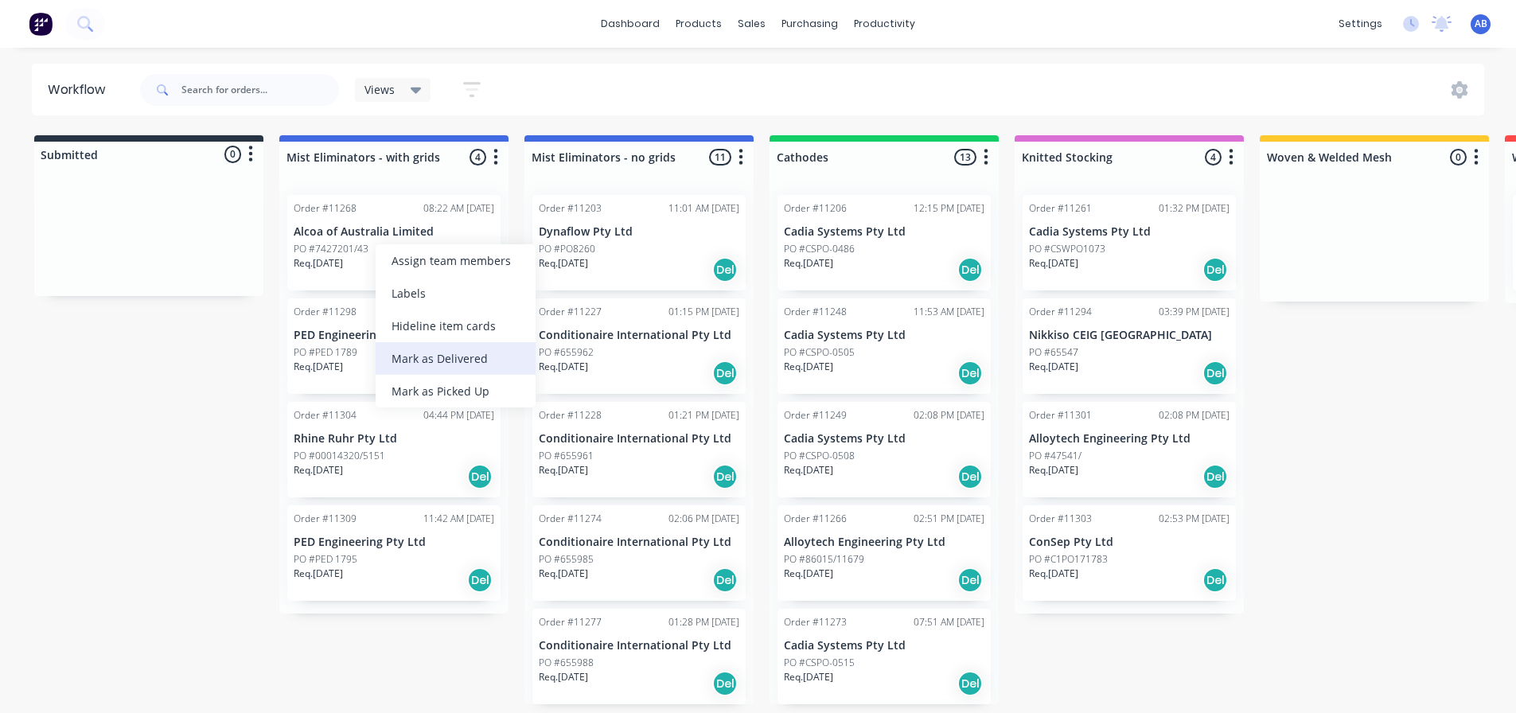
click at [420, 358] on div "Mark as Delivered" at bounding box center [456, 358] width 160 height 33
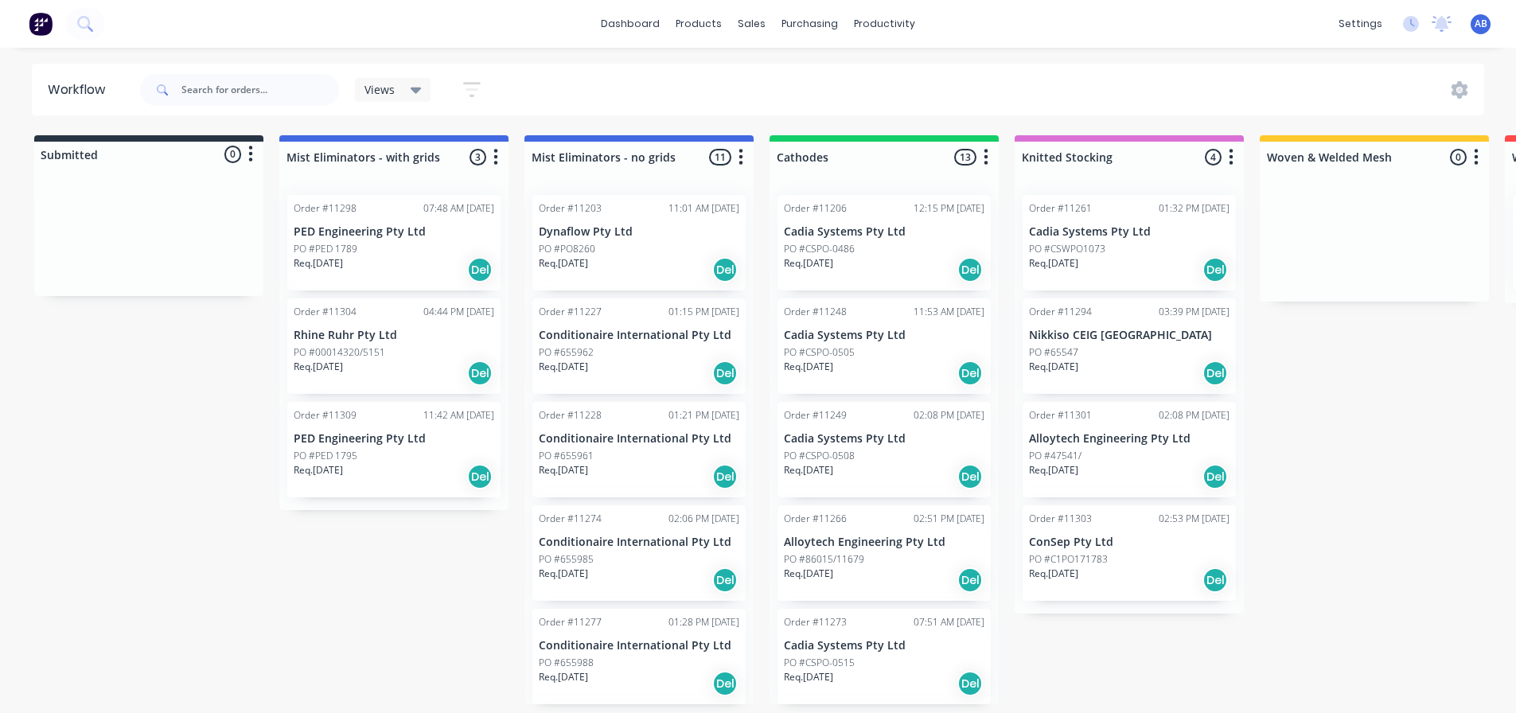
click at [41, 23] on img at bounding box center [41, 24] width 24 height 24
